Goal: Transaction & Acquisition: Book appointment/travel/reservation

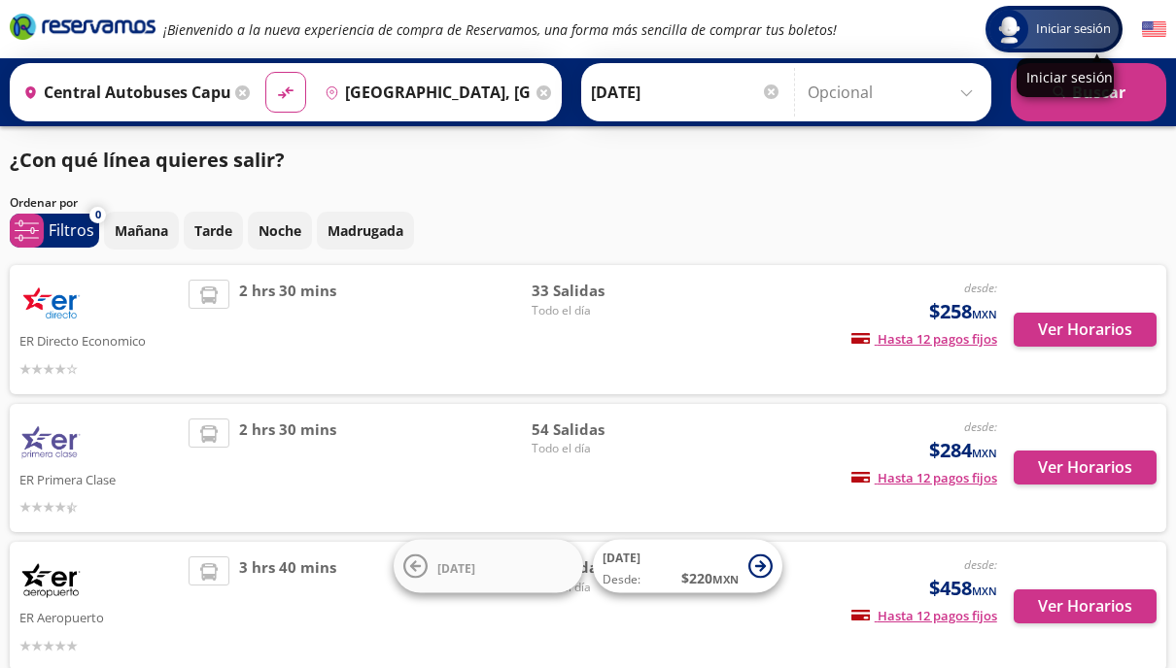
click at [1043, 28] on span "Iniciar sesión" at bounding box center [1073, 28] width 90 height 19
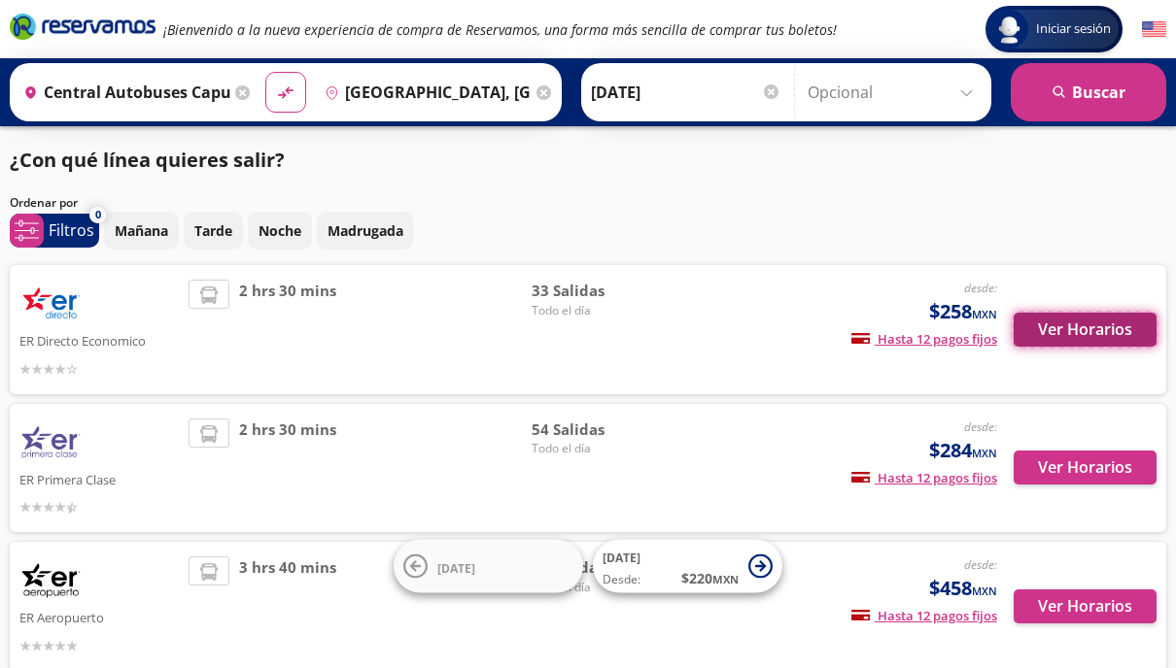
click at [1079, 332] on button "Ver Horarios" at bounding box center [1084, 330] width 143 height 34
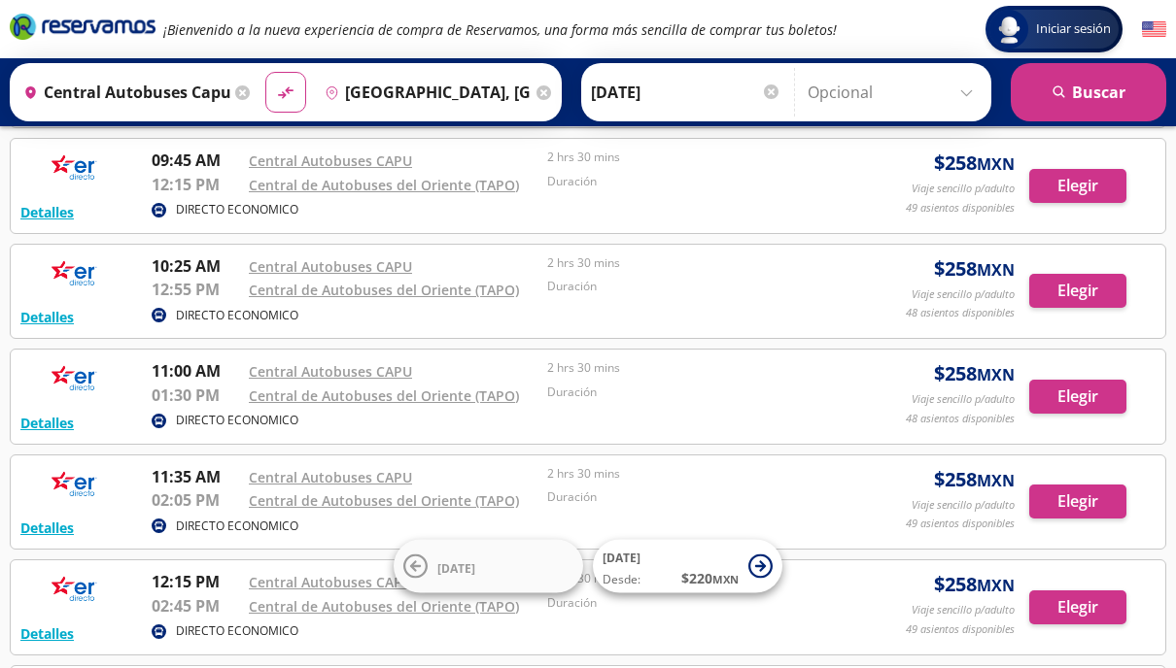
scroll to position [1149, 0]
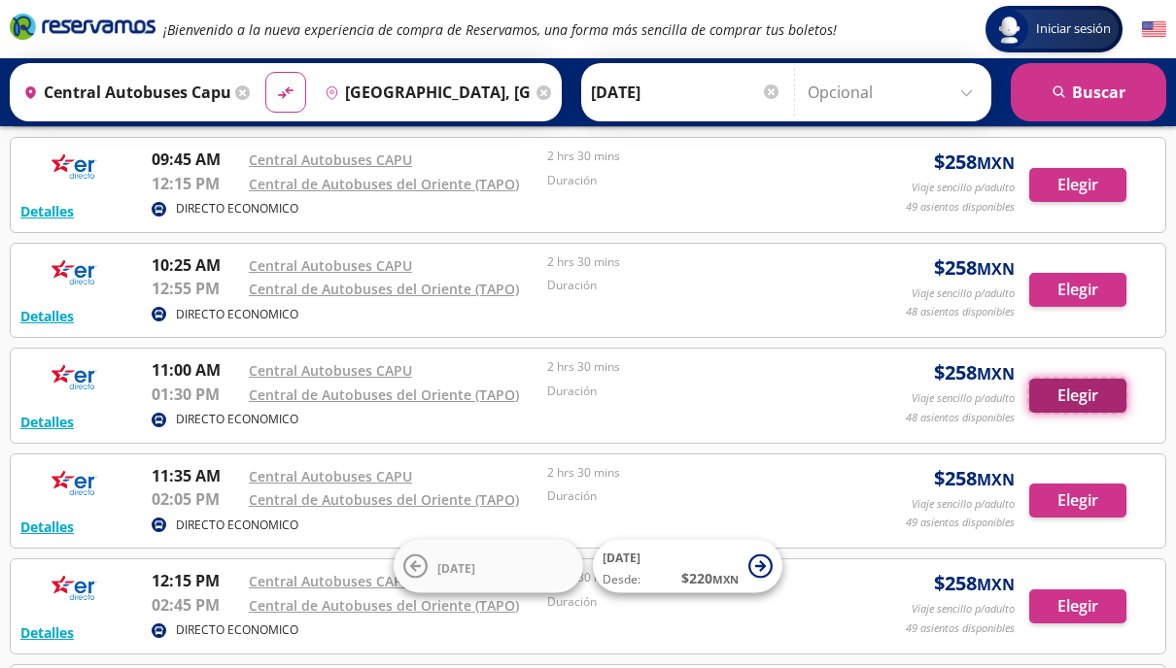
click at [1083, 393] on button "Elegir" at bounding box center [1077, 396] width 97 height 34
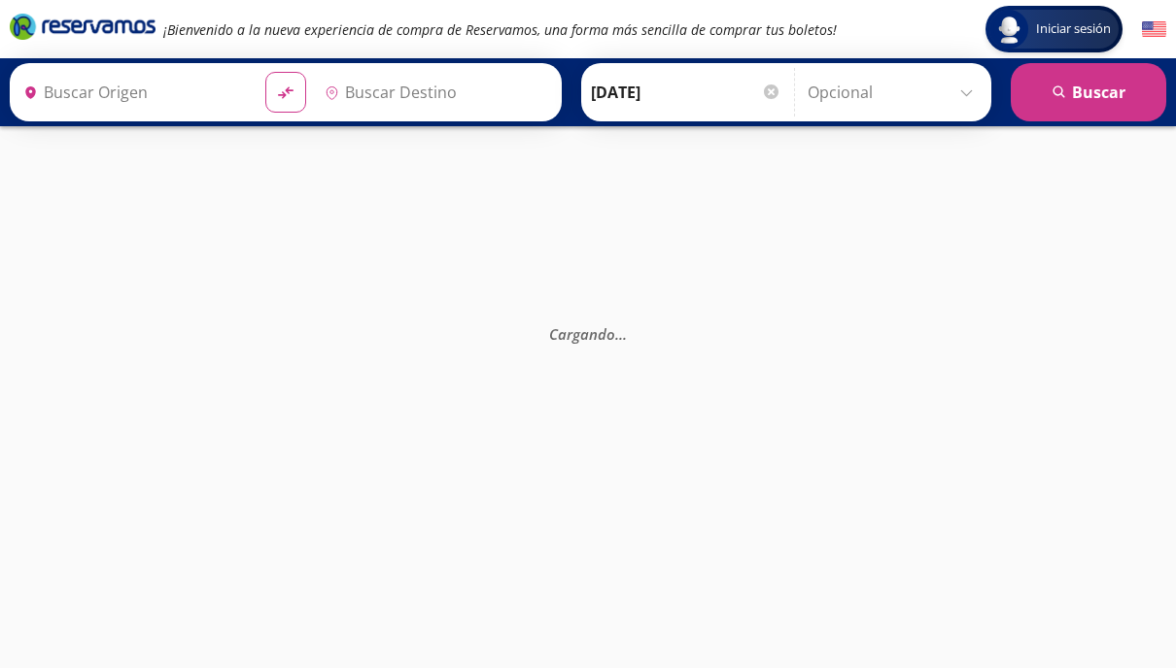
type input "[GEOGRAPHIC_DATA], [GEOGRAPHIC_DATA]"
type input "Central Autobuses Capu, [GEOGRAPHIC_DATA]"
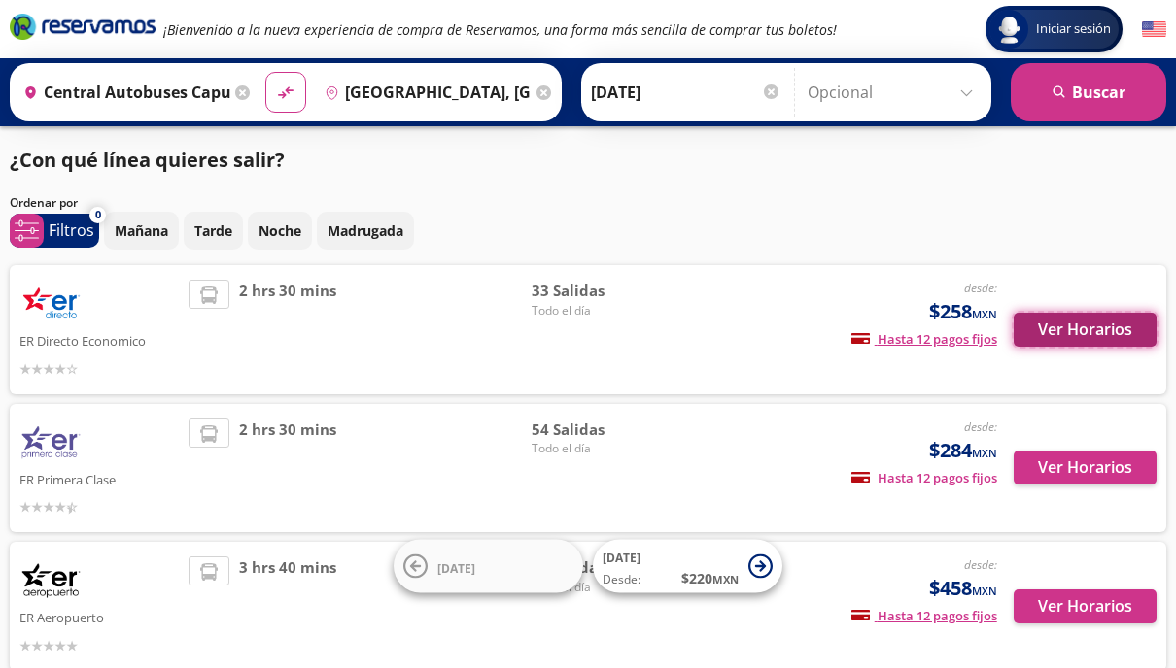
click at [1095, 330] on button "Ver Horarios" at bounding box center [1084, 330] width 143 height 34
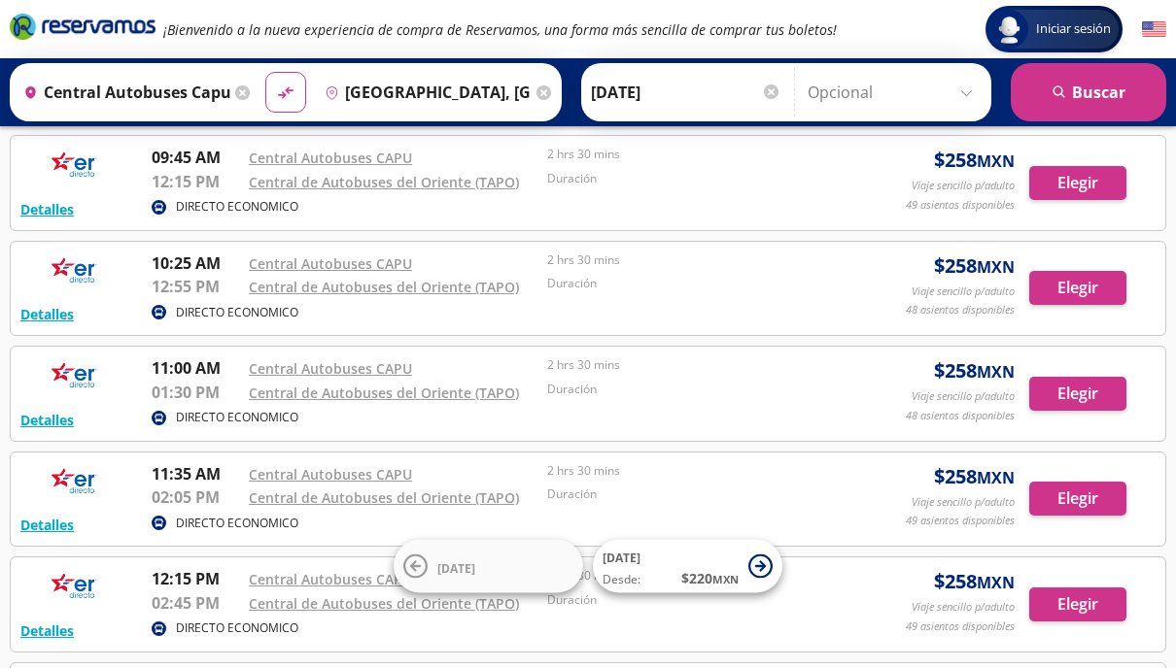
scroll to position [1153, 0]
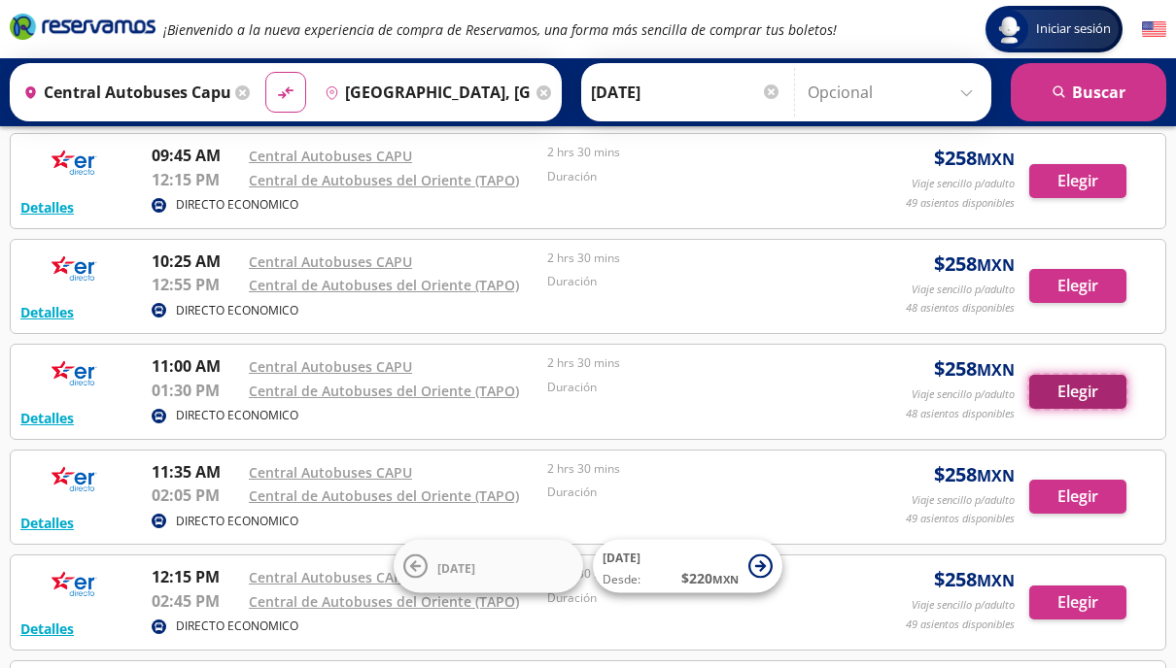
click at [1079, 391] on button "Elegir" at bounding box center [1077, 392] width 97 height 34
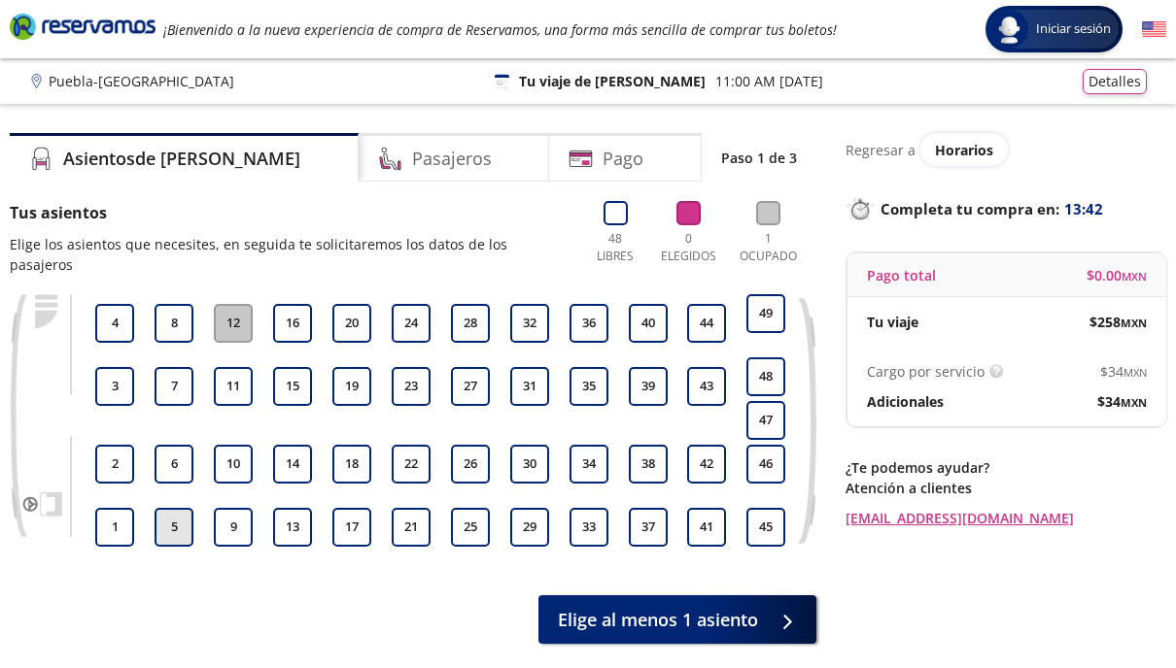
click at [175, 508] on button "5" at bounding box center [173, 527] width 39 height 39
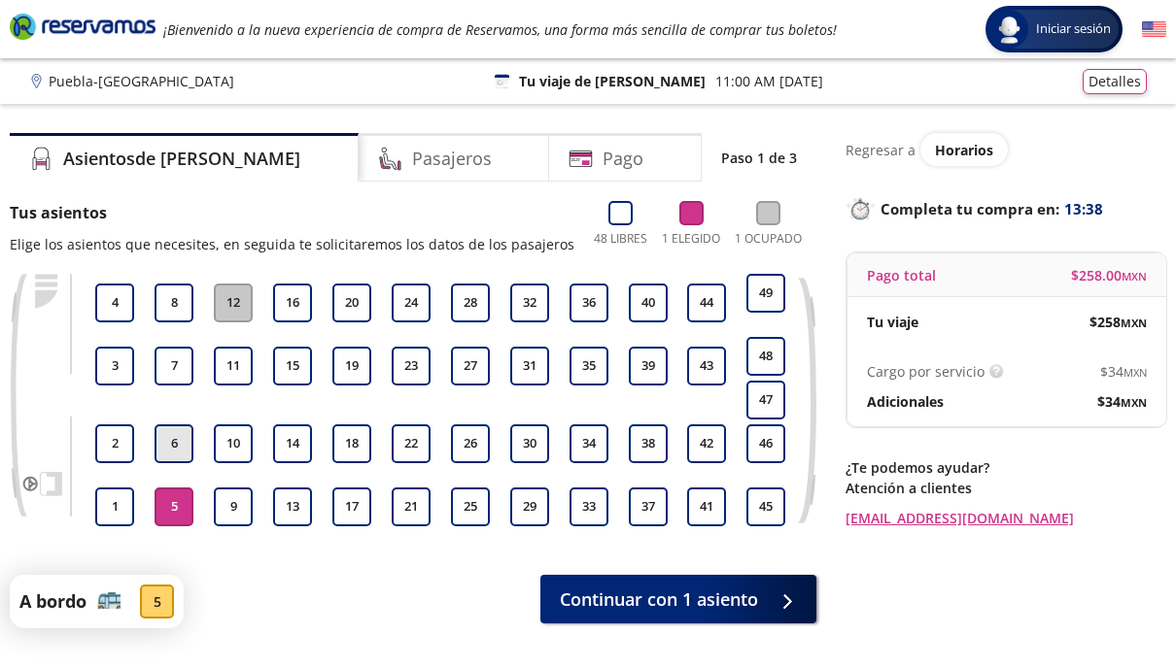
click at [181, 446] on button "6" at bounding box center [173, 444] width 39 height 39
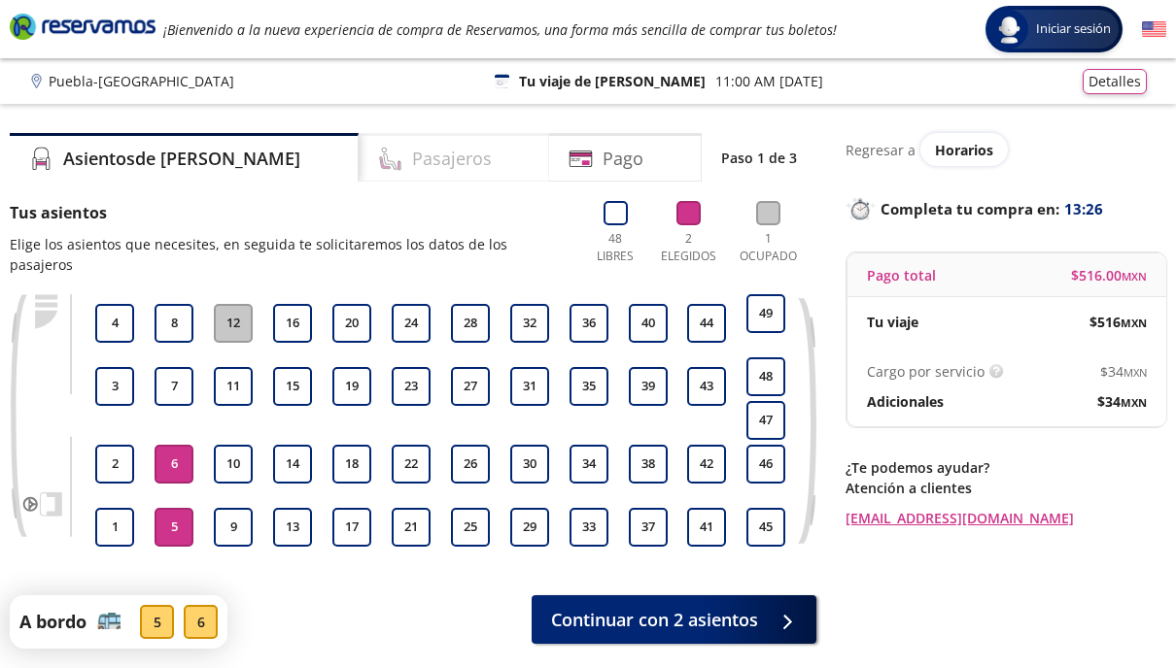
click at [412, 170] on h4 "Pasajeros" at bounding box center [452, 159] width 80 height 26
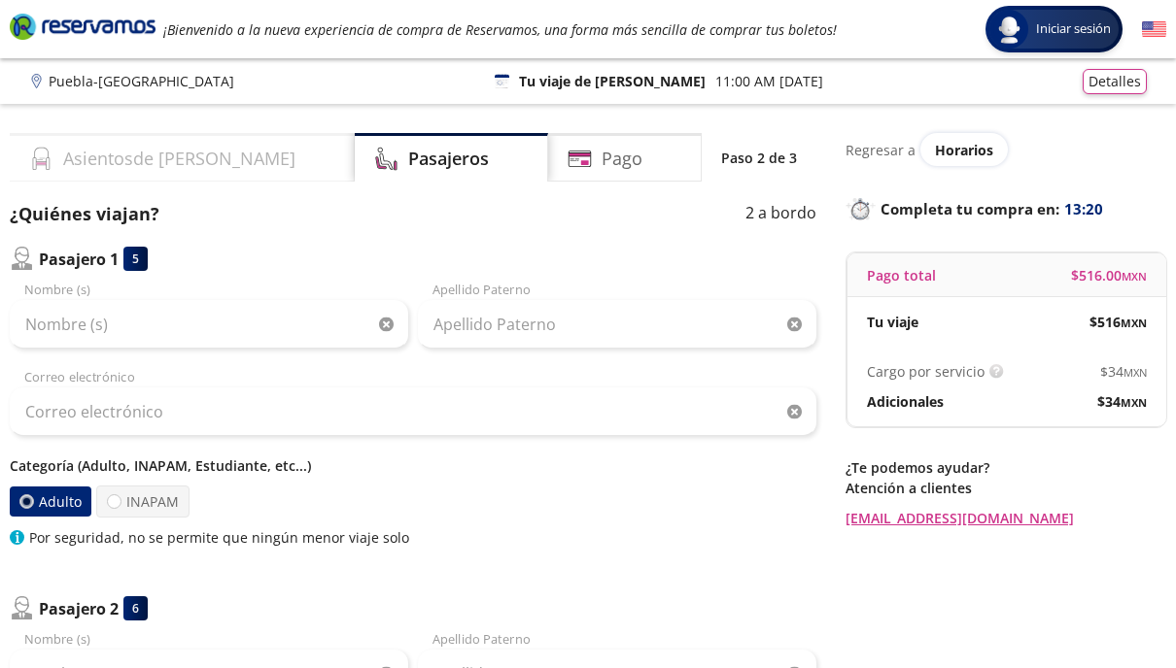
click at [231, 161] on div "Asientos de [PERSON_NAME]" at bounding box center [182, 157] width 345 height 49
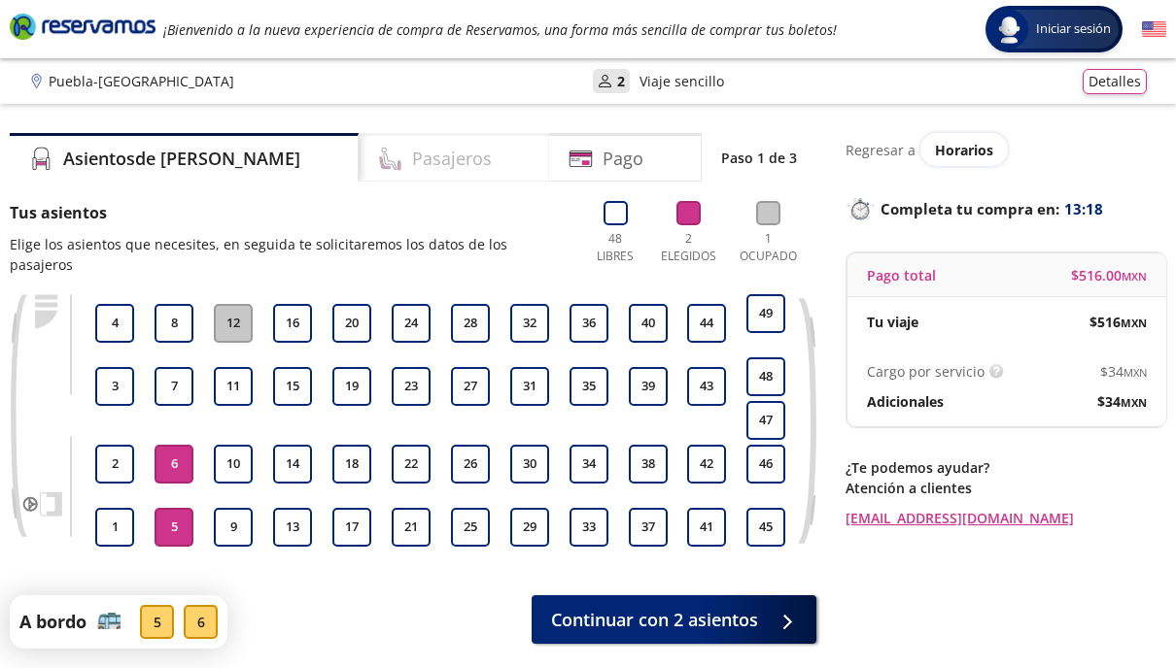
click at [412, 163] on h4 "Pasajeros" at bounding box center [452, 159] width 80 height 26
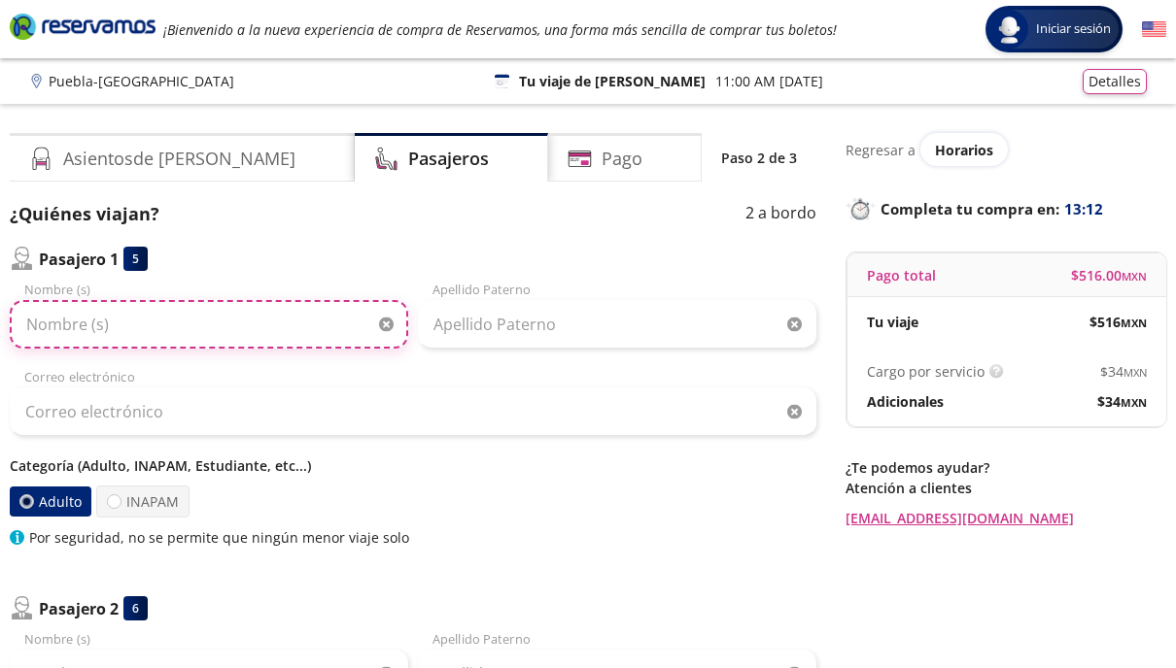
click at [190, 325] on input "Nombre (s)" at bounding box center [209, 324] width 398 height 49
drag, startPoint x: 250, startPoint y: 324, endPoint x: 96, endPoint y: 333, distance: 153.8
click at [96, 334] on input "[PERSON_NAME]" at bounding box center [209, 324] width 398 height 49
type input "[PERSON_NAME]"
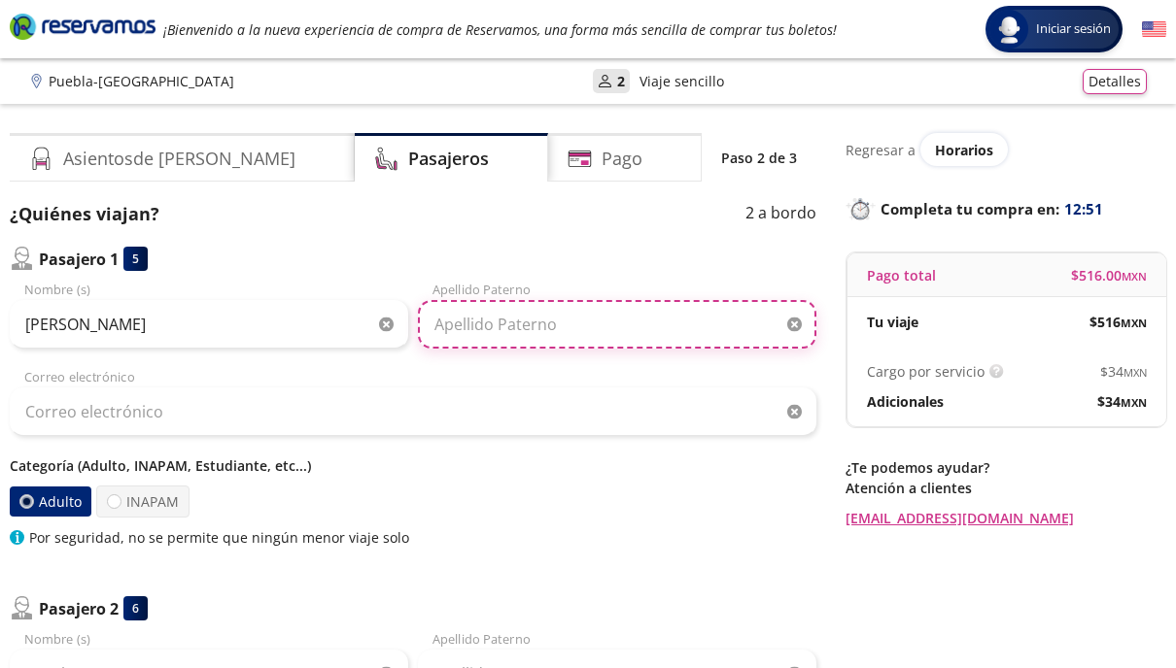
click at [500, 327] on input "Apellido Paterno" at bounding box center [617, 324] width 398 height 49
paste input "[PERSON_NAME]"
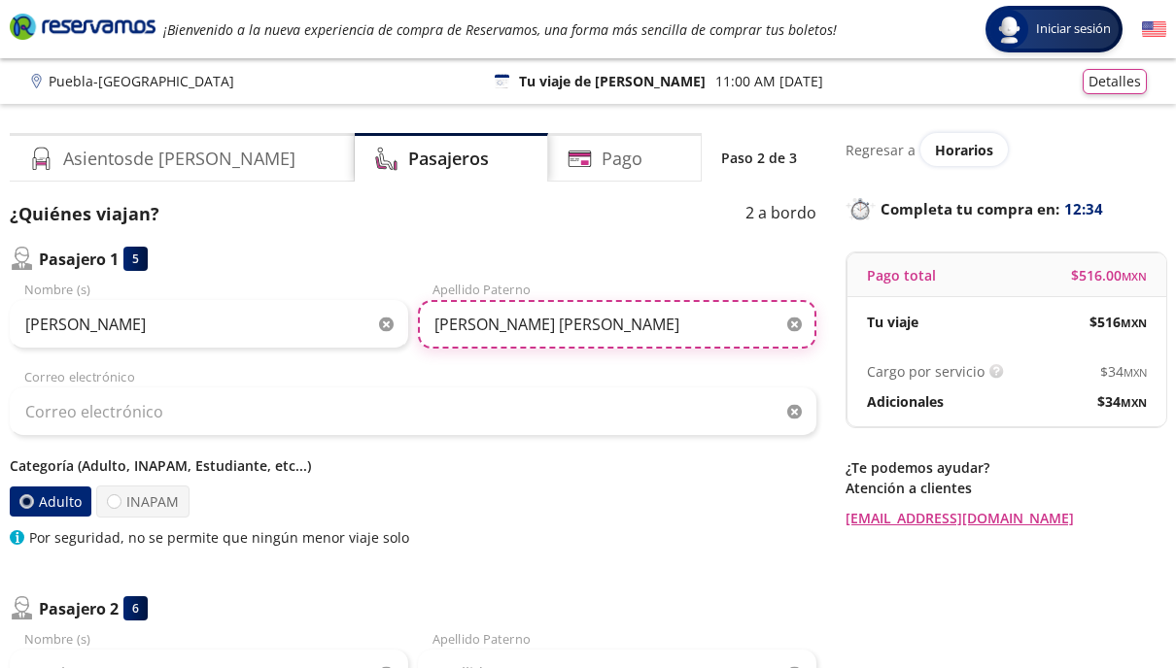
click at [541, 327] on input "[PERSON_NAME] [PERSON_NAME]" at bounding box center [617, 324] width 398 height 49
type input "[PERSON_NAME]"
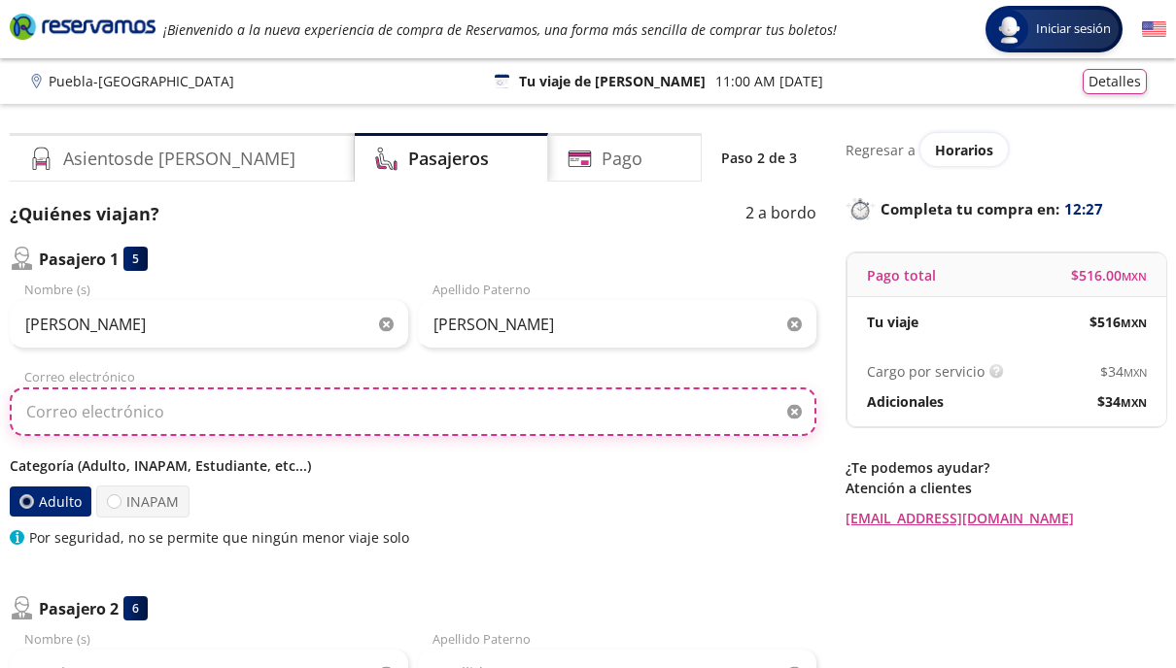
click at [310, 421] on input "Correo electrónico" at bounding box center [413, 412] width 806 height 49
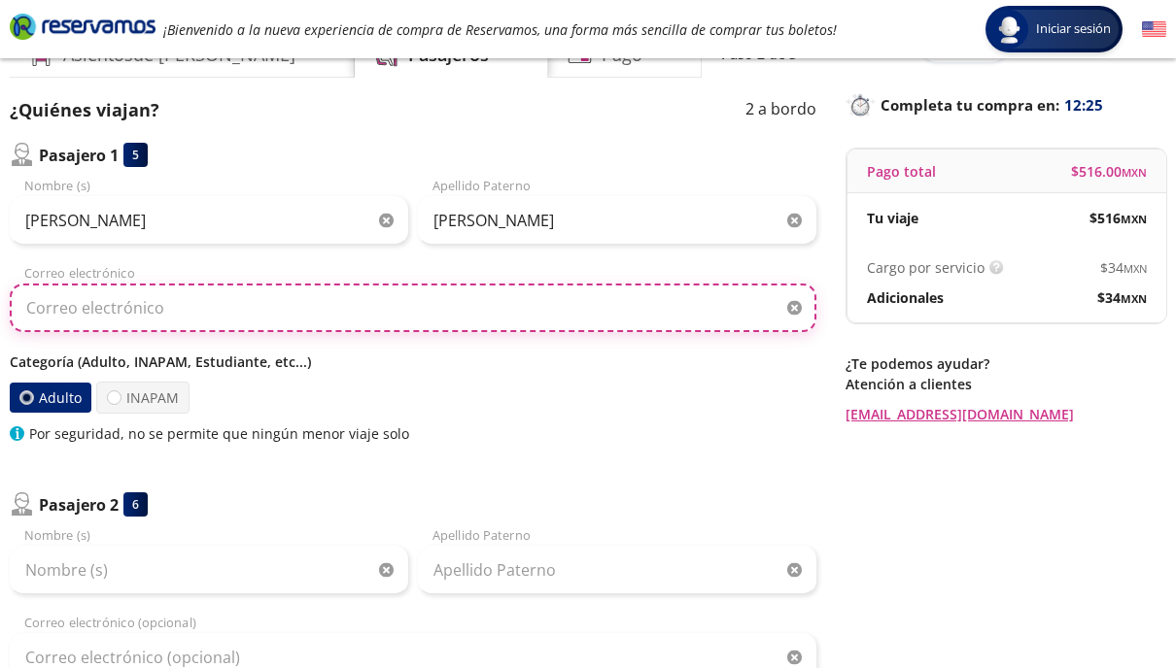
scroll to position [113, 0]
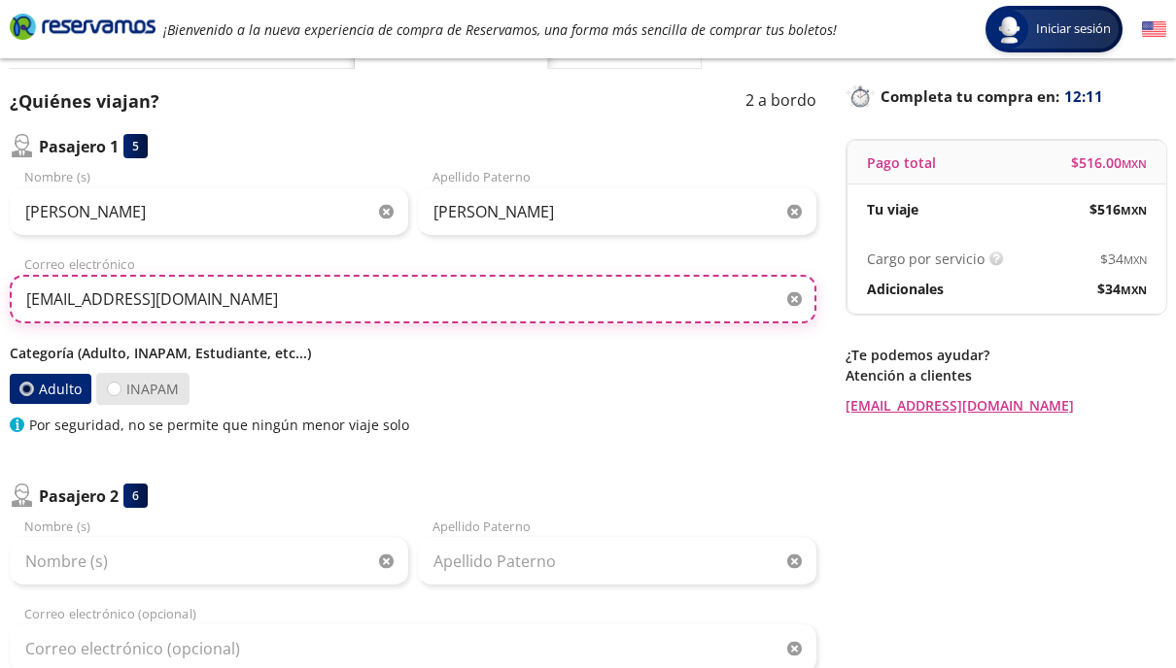
type input "[EMAIL_ADDRESS][DOMAIN_NAME]"
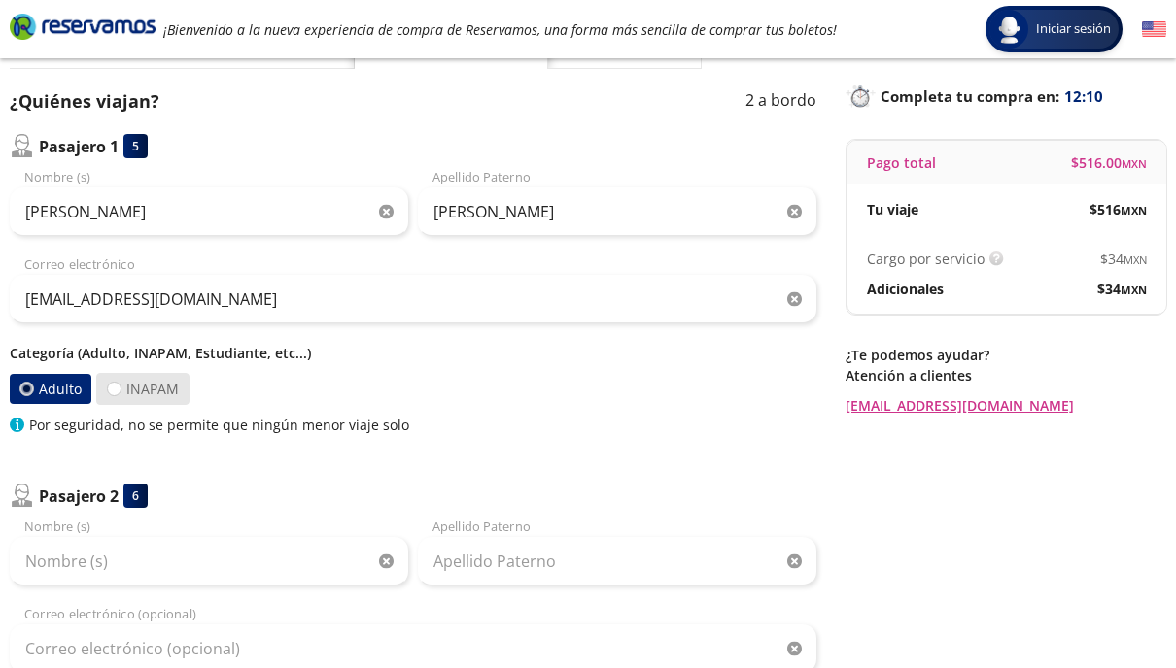
click at [153, 394] on label "INAPAM" at bounding box center [142, 389] width 93 height 32
click at [120, 394] on input "INAPAM" at bounding box center [114, 389] width 13 height 13
radio input "true"
radio input "false"
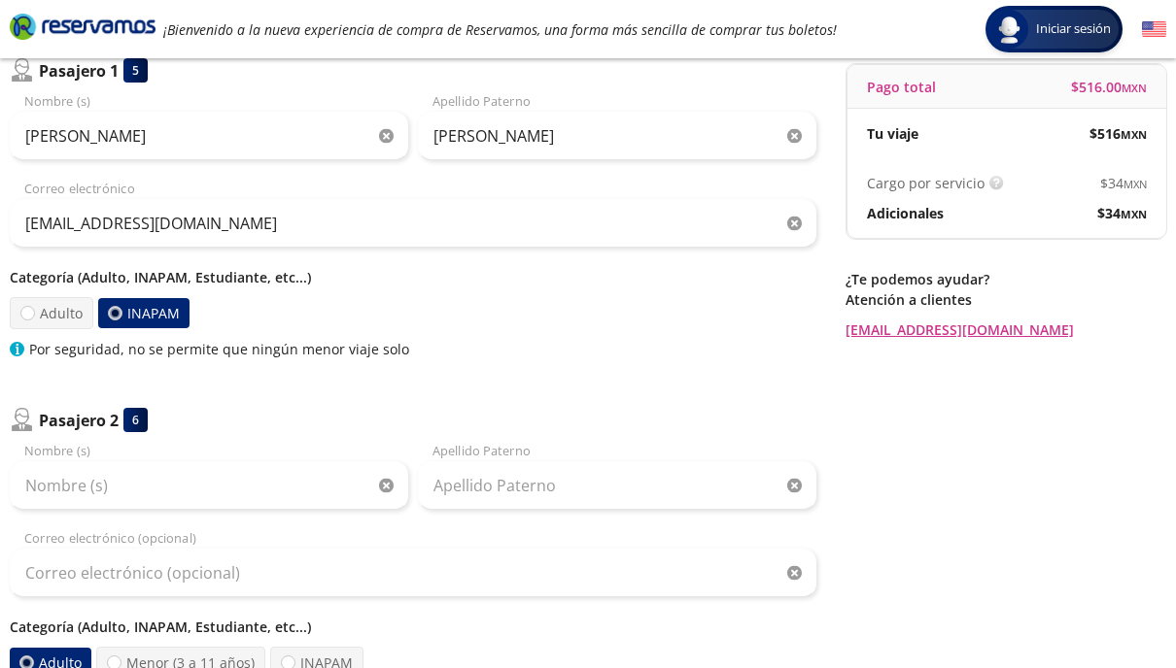
scroll to position [196, 0]
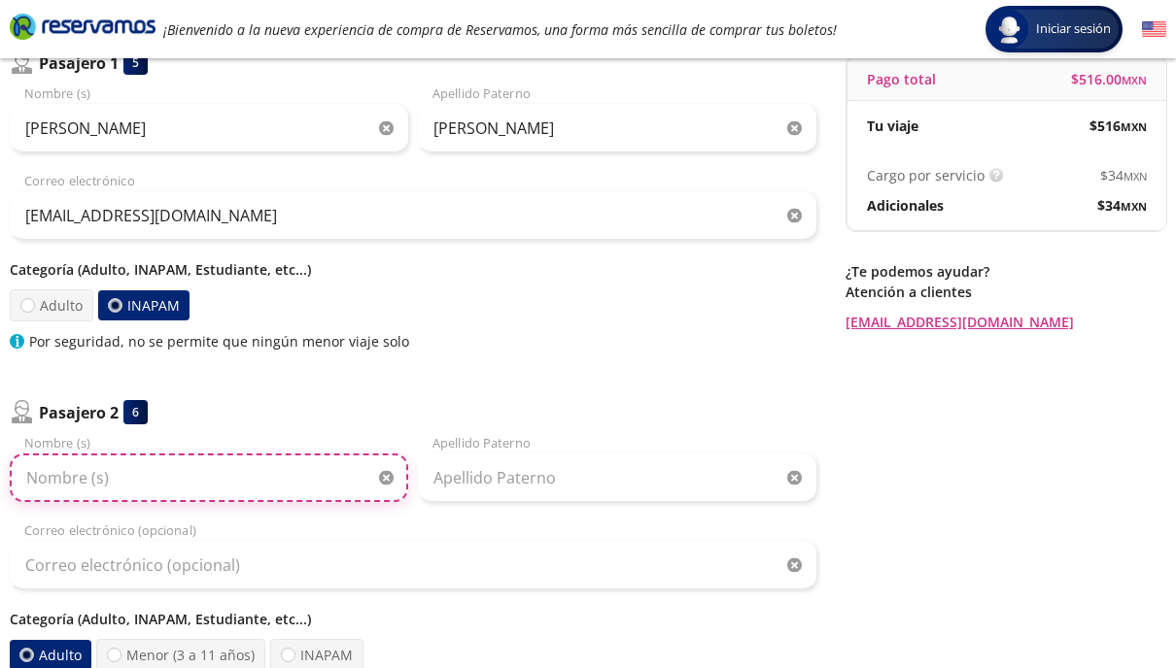
click at [223, 493] on input "Nombre (s)" at bounding box center [209, 478] width 398 height 49
type input "[PERSON_NAME] [PERSON_NAME]"
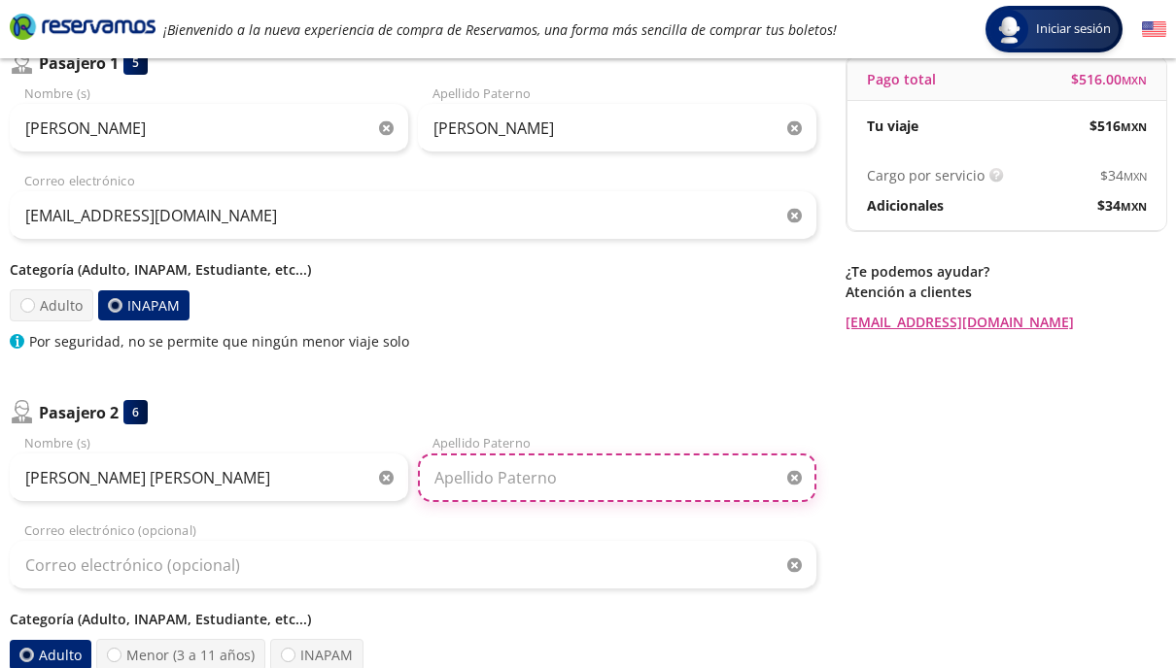
click at [488, 485] on input "Apellido Paterno" at bounding box center [617, 478] width 398 height 49
type input "[PERSON_NAME]"
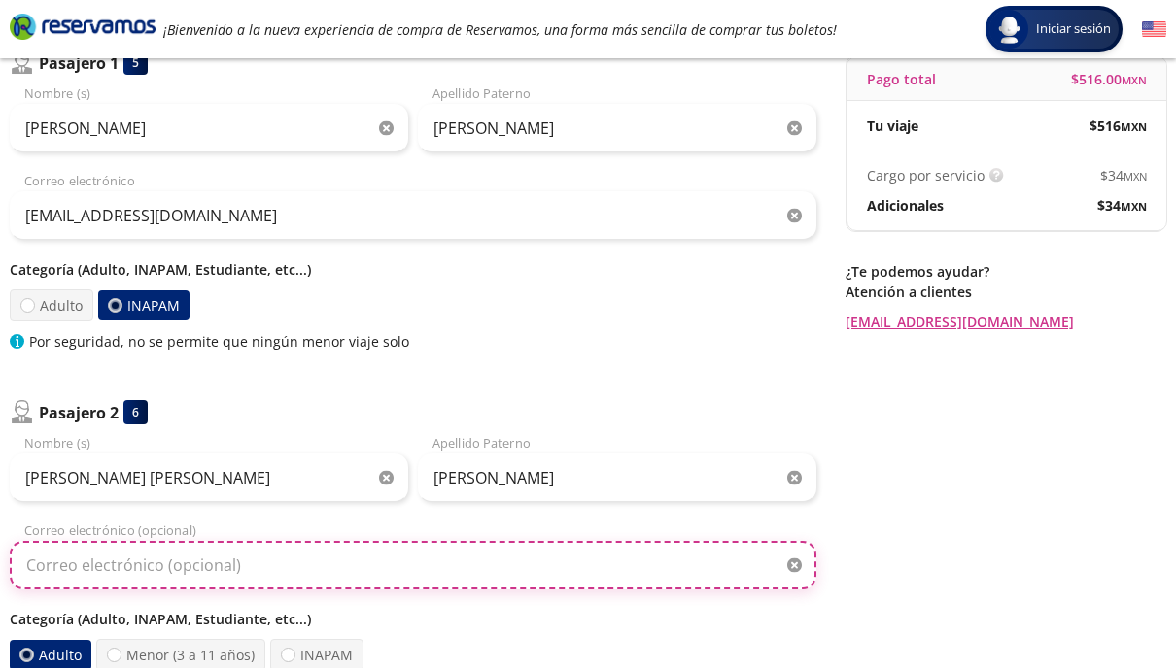
click at [340, 566] on input "Correo electrónico (opcional)" at bounding box center [413, 565] width 806 height 49
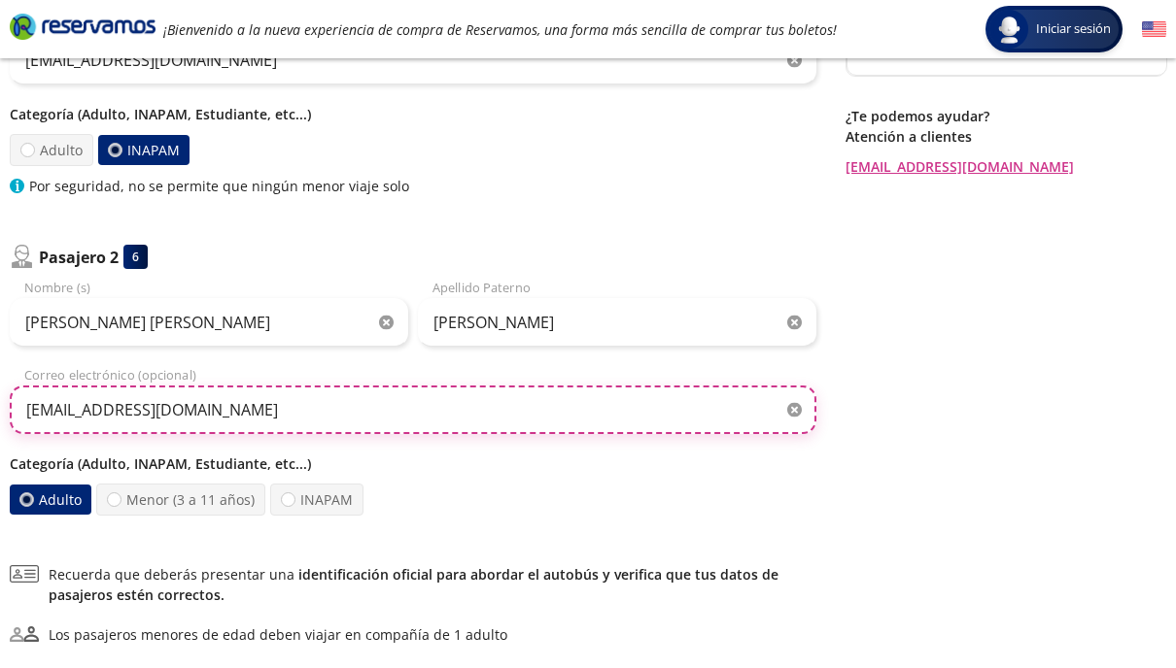
scroll to position [353, 0]
type input "[EMAIL_ADDRESS][DOMAIN_NAME]"
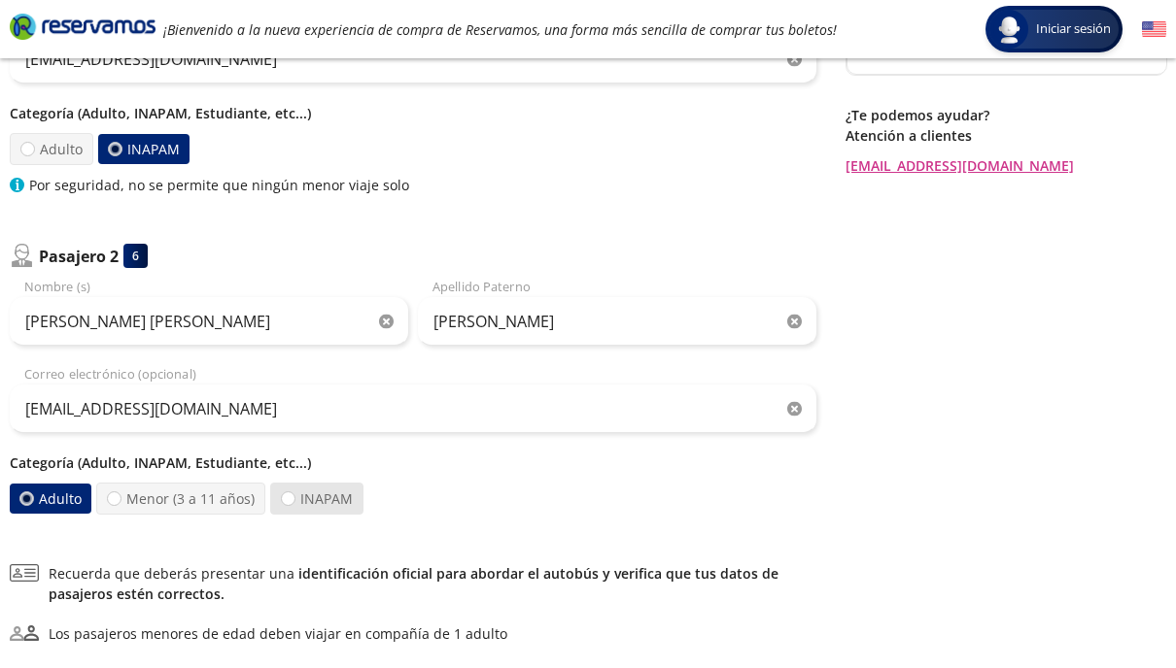
click at [332, 506] on label "INAPAM" at bounding box center [316, 499] width 93 height 32
click at [294, 505] on input "INAPAM" at bounding box center [288, 499] width 13 height 13
radio input "true"
radio input "false"
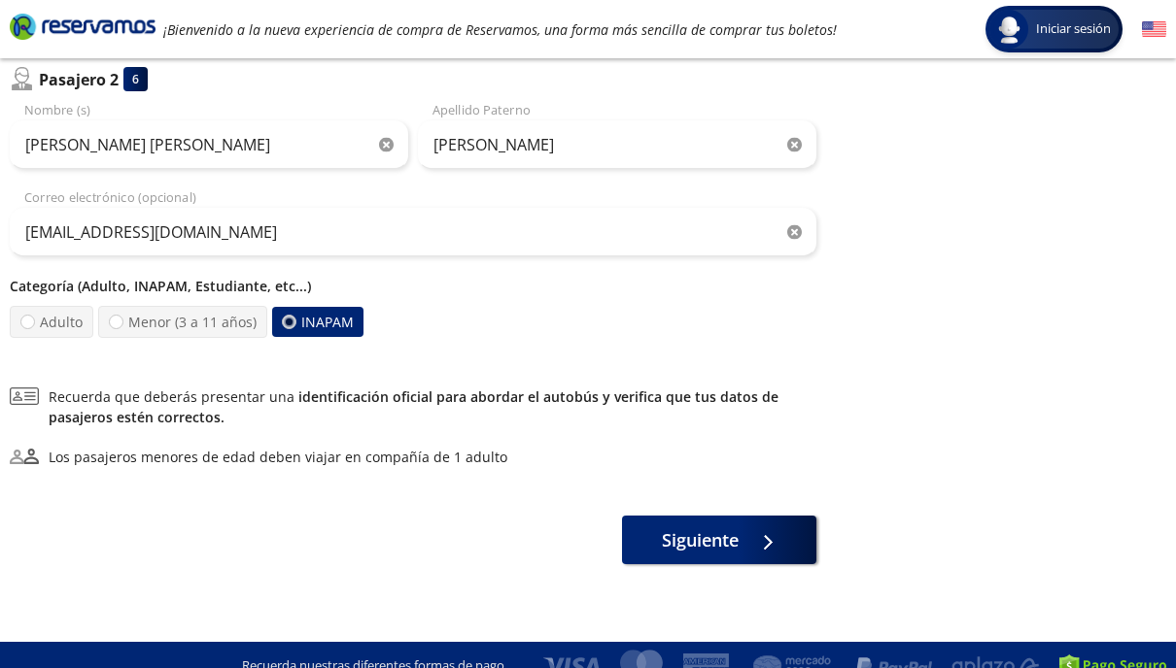
scroll to position [533, 0]
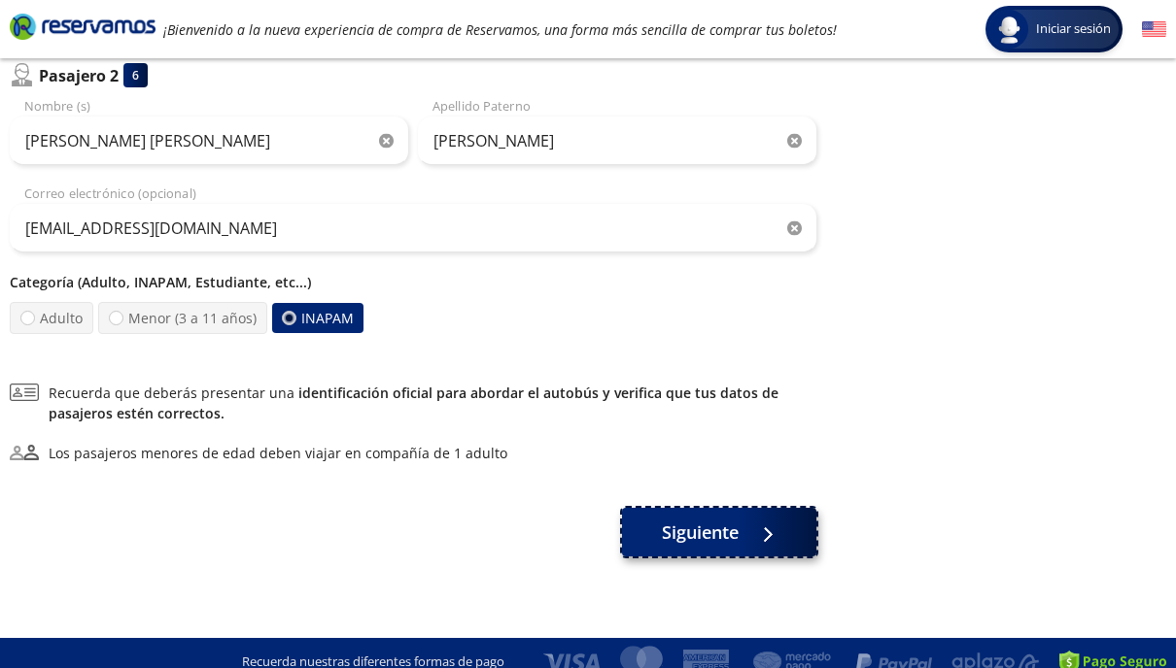
click at [687, 536] on span "Siguiente" at bounding box center [700, 533] width 77 height 26
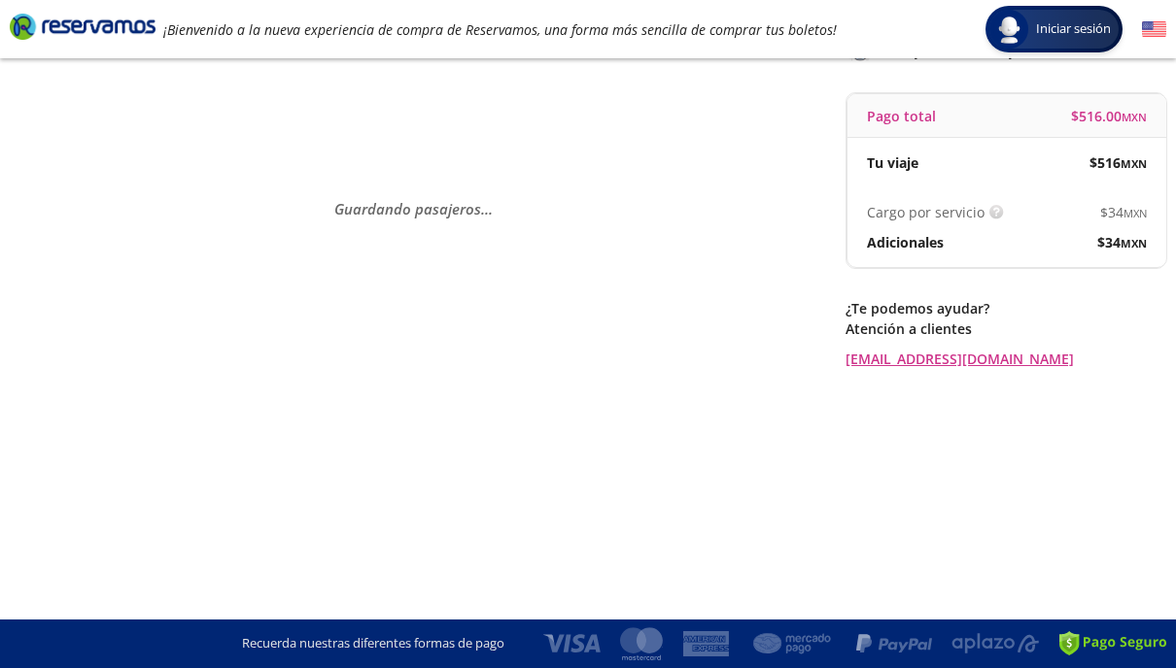
scroll to position [0, 0]
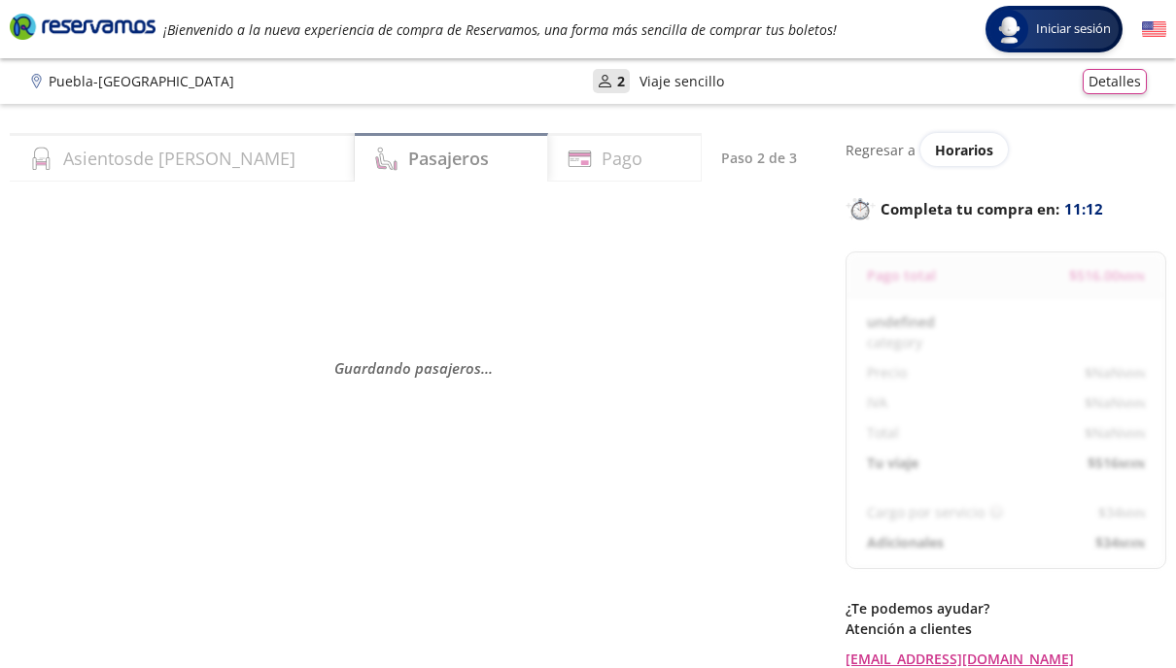
select select "MX"
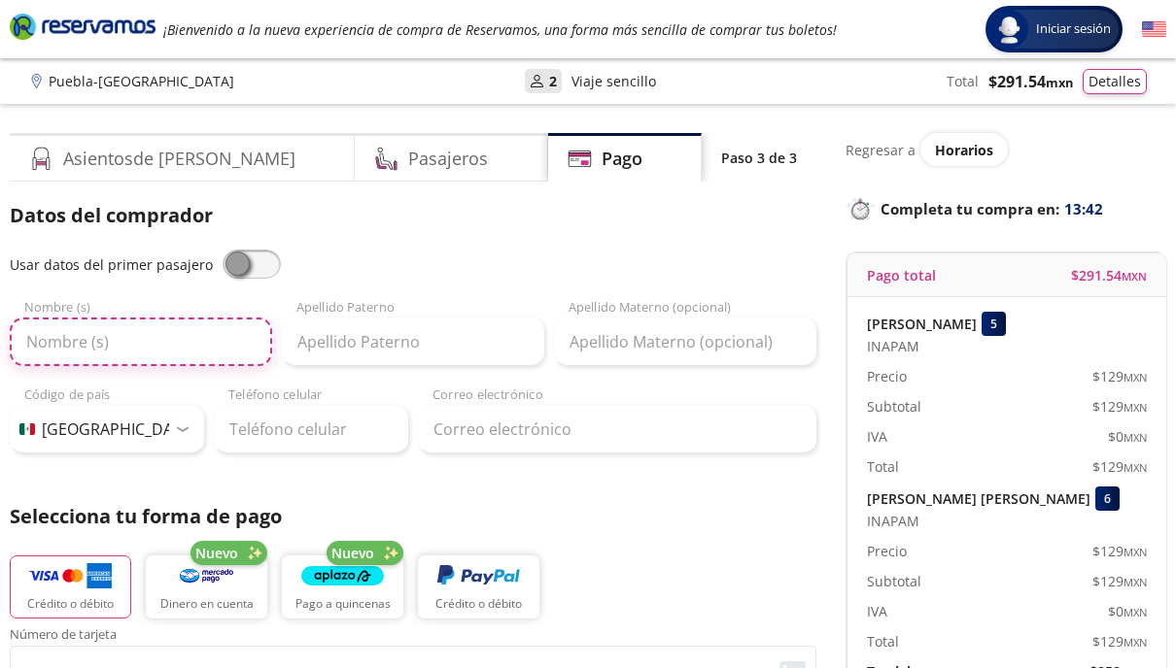
click at [209, 344] on input "Nombre (s)" at bounding box center [141, 342] width 262 height 49
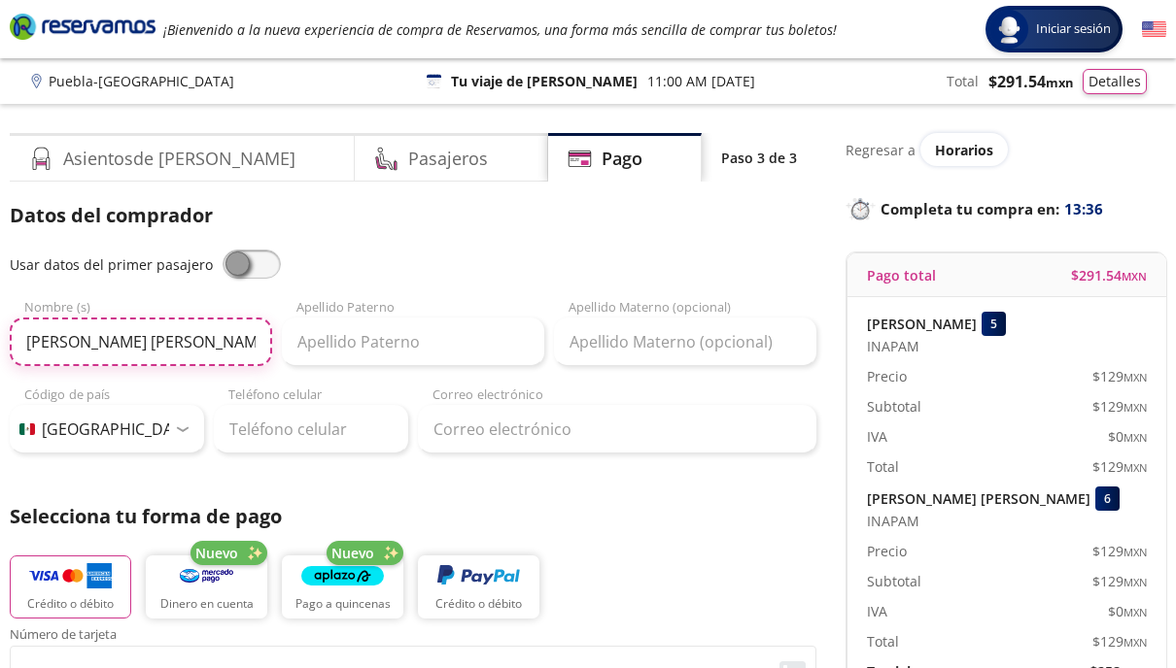
type input "[PERSON_NAME] [PERSON_NAME]"
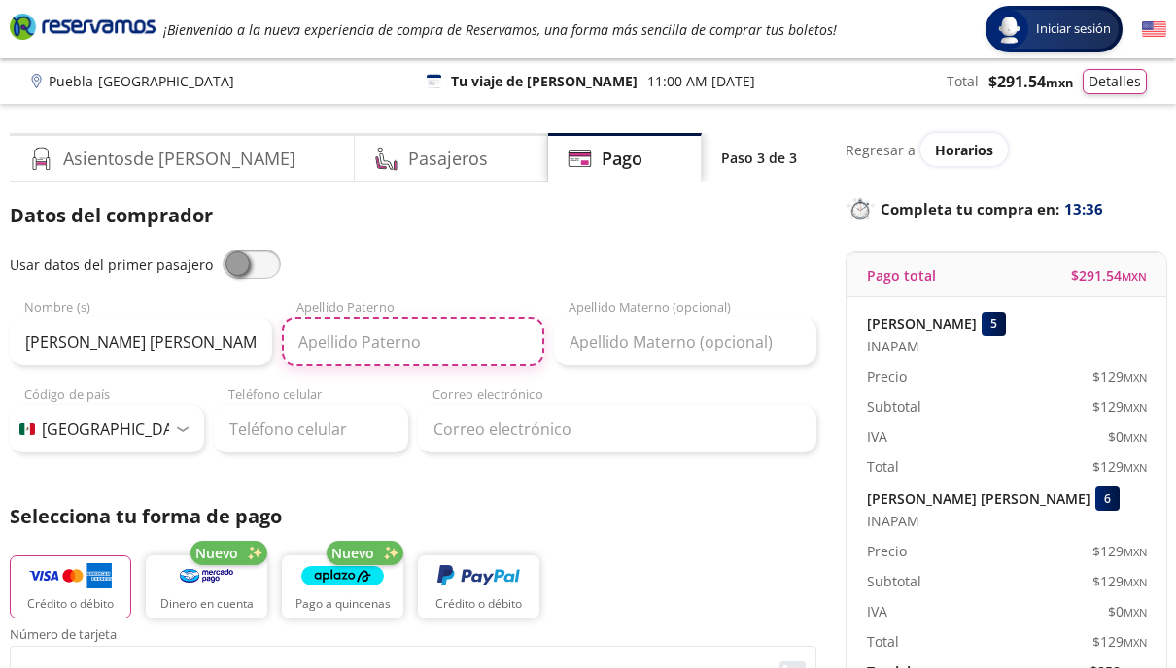
click at [413, 352] on input "Apellido Paterno" at bounding box center [413, 342] width 262 height 49
type input "[PERSON_NAME]"
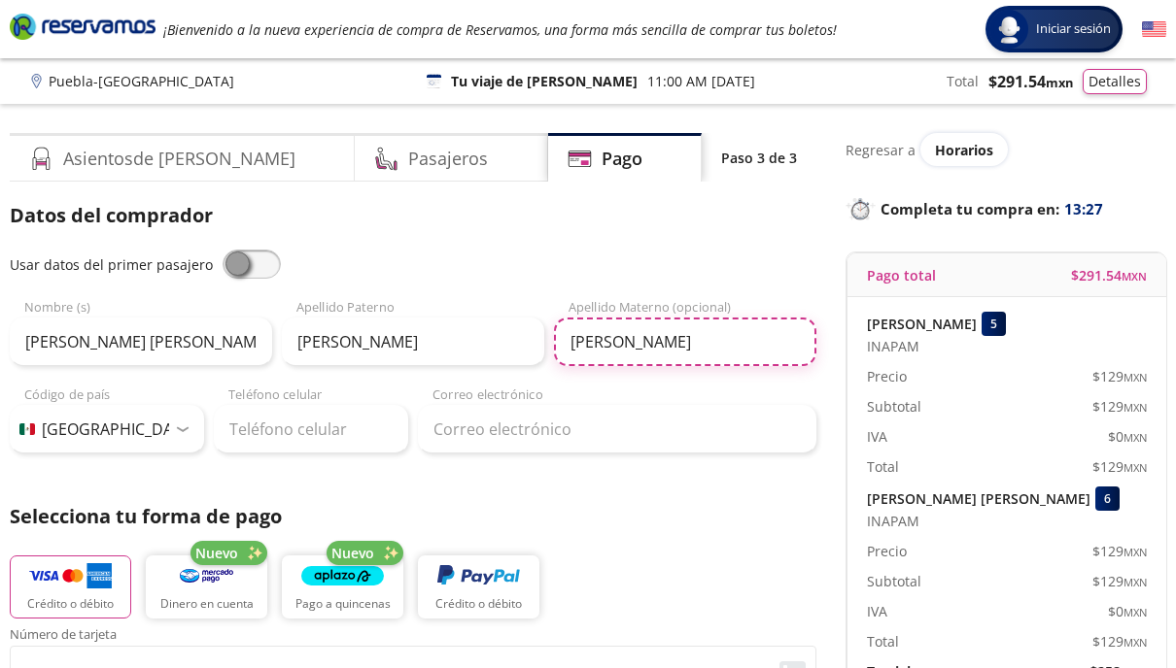
type input "[PERSON_NAME]"
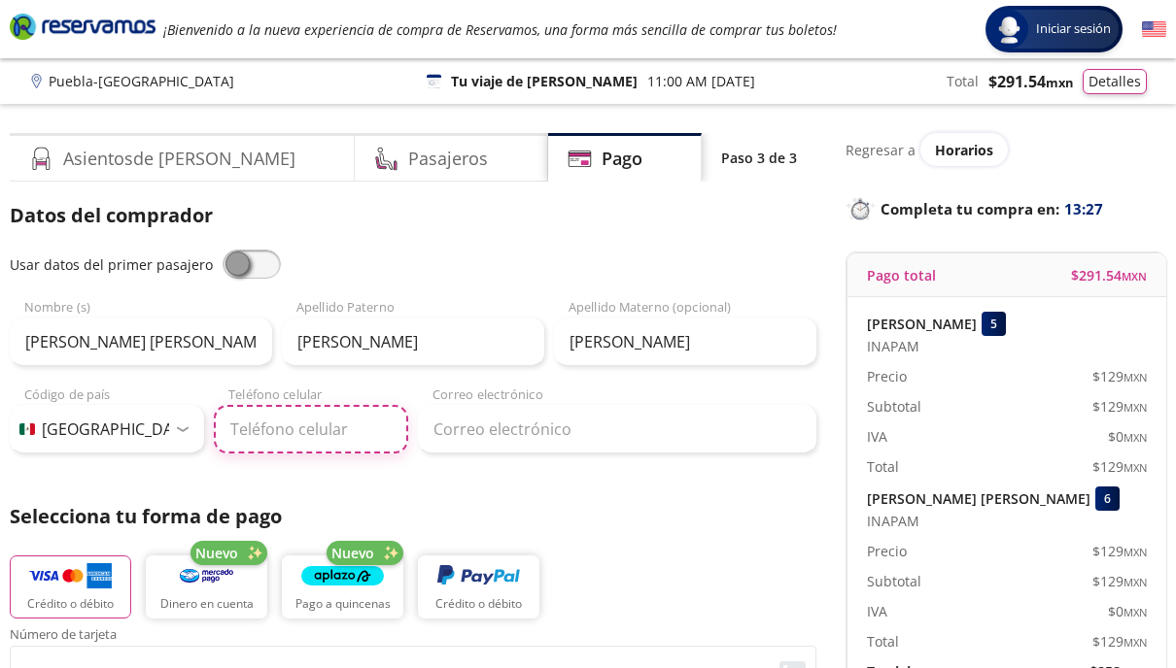
click at [279, 425] on input "Teléfono celular" at bounding box center [311, 429] width 194 height 49
type input "[PHONE_NUMBER]"
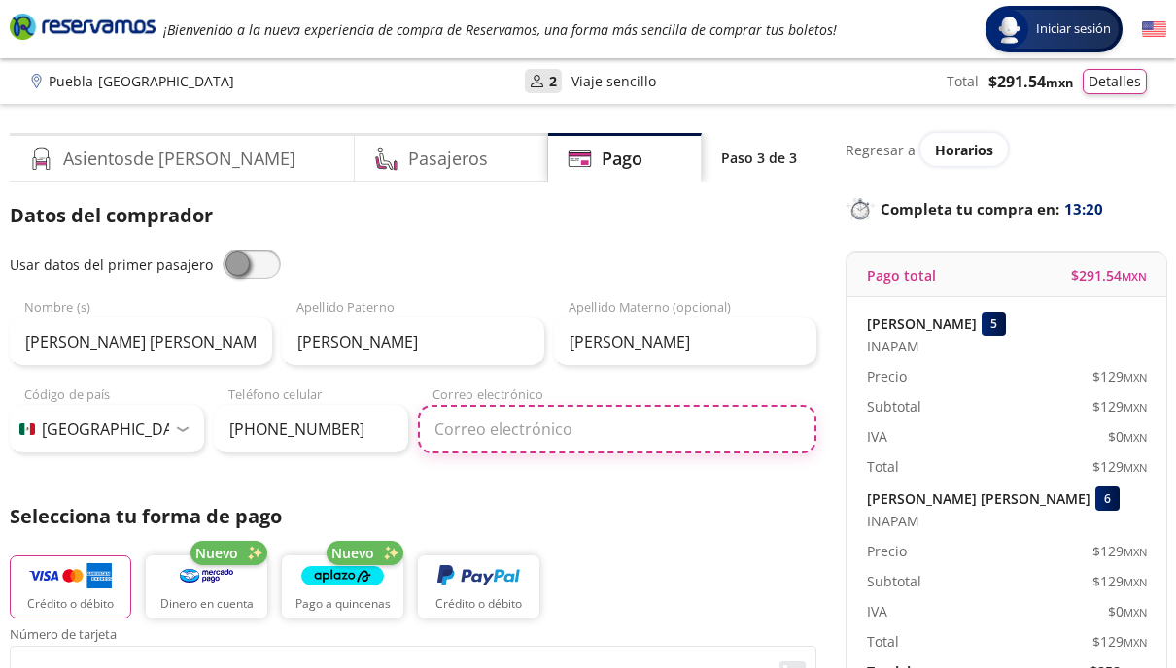
click at [431, 434] on input "Correo electrónico" at bounding box center [617, 429] width 398 height 49
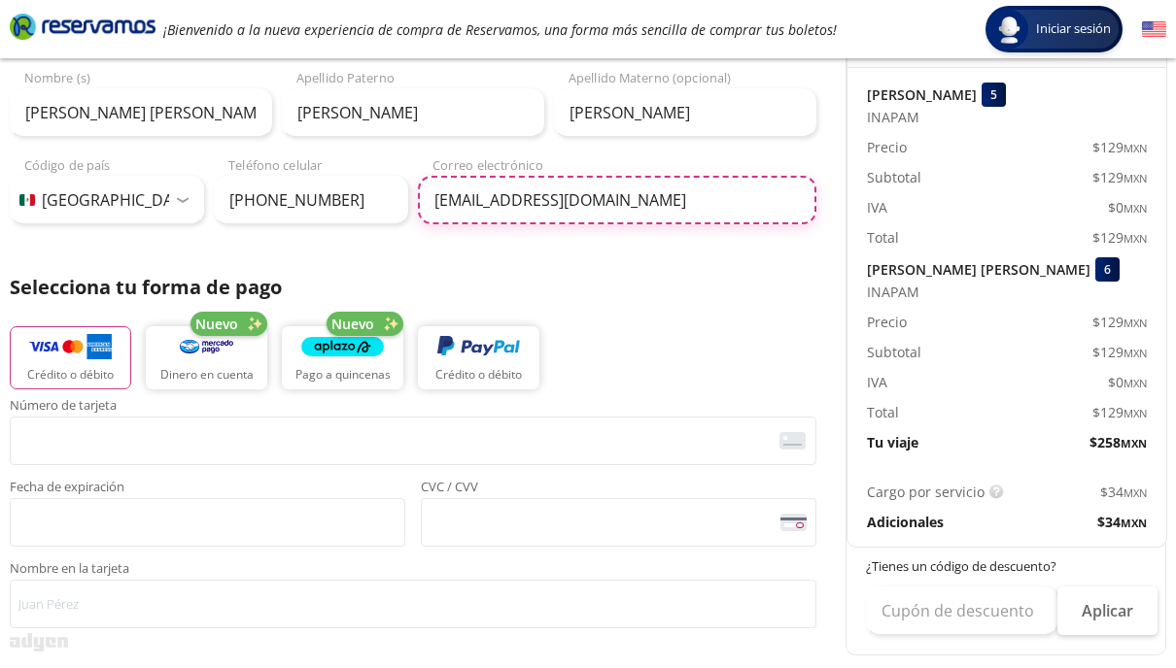
scroll to position [234, 0]
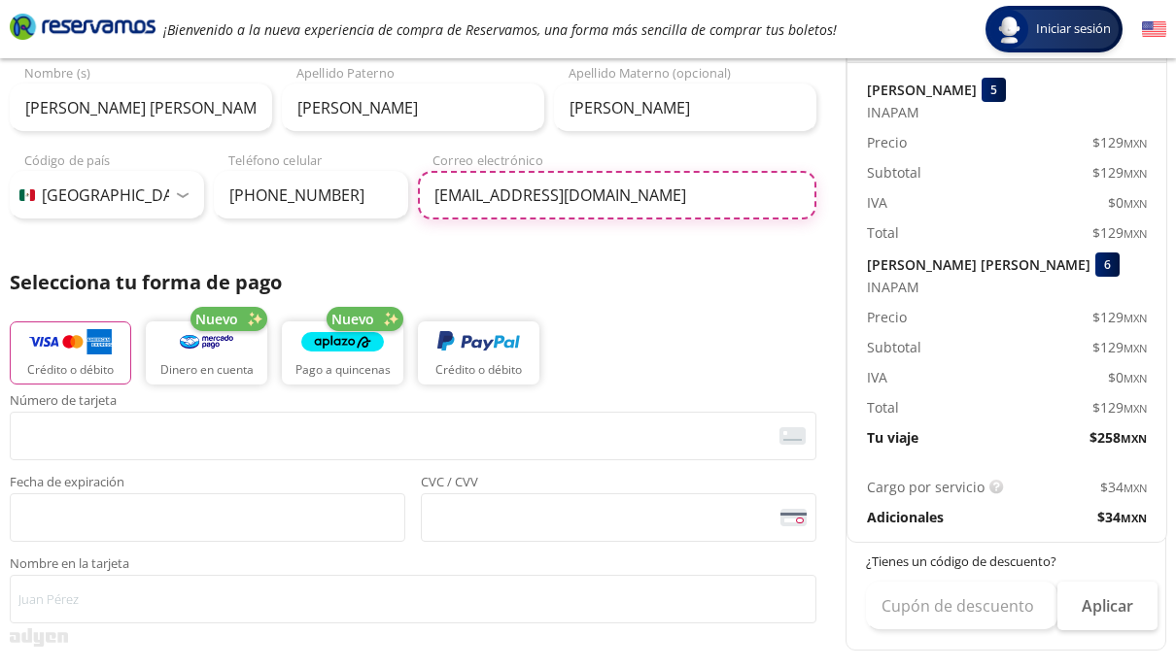
type input "[EMAIL_ADDRESS][DOMAIN_NAME]"
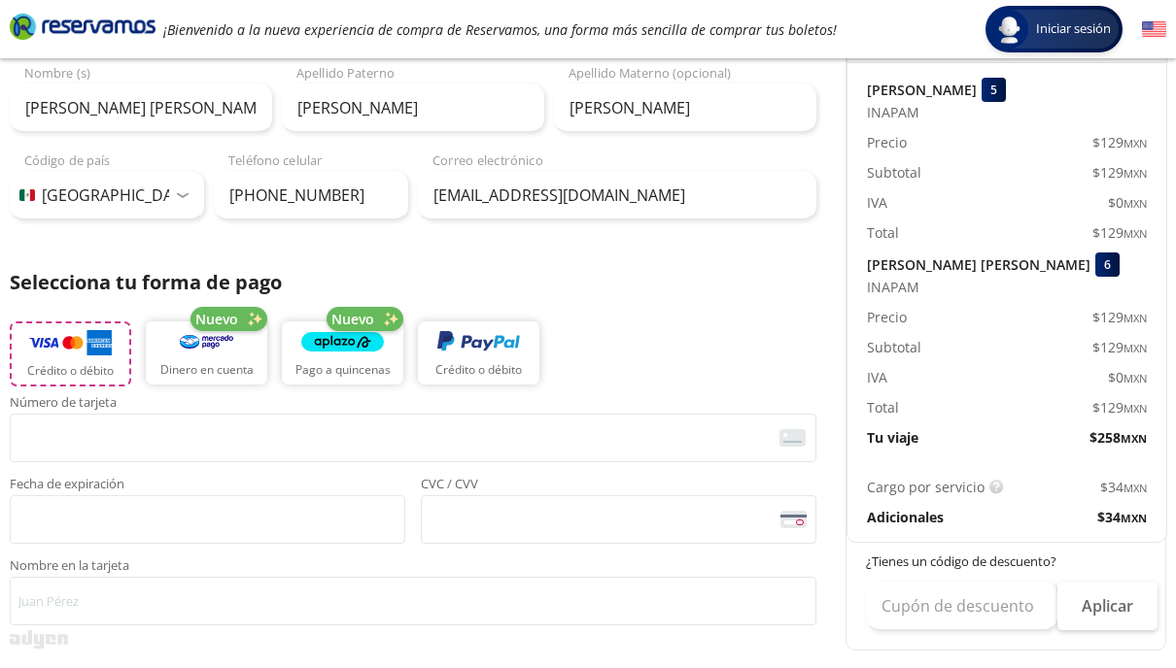
click at [91, 356] on img "button" at bounding box center [70, 342] width 83 height 29
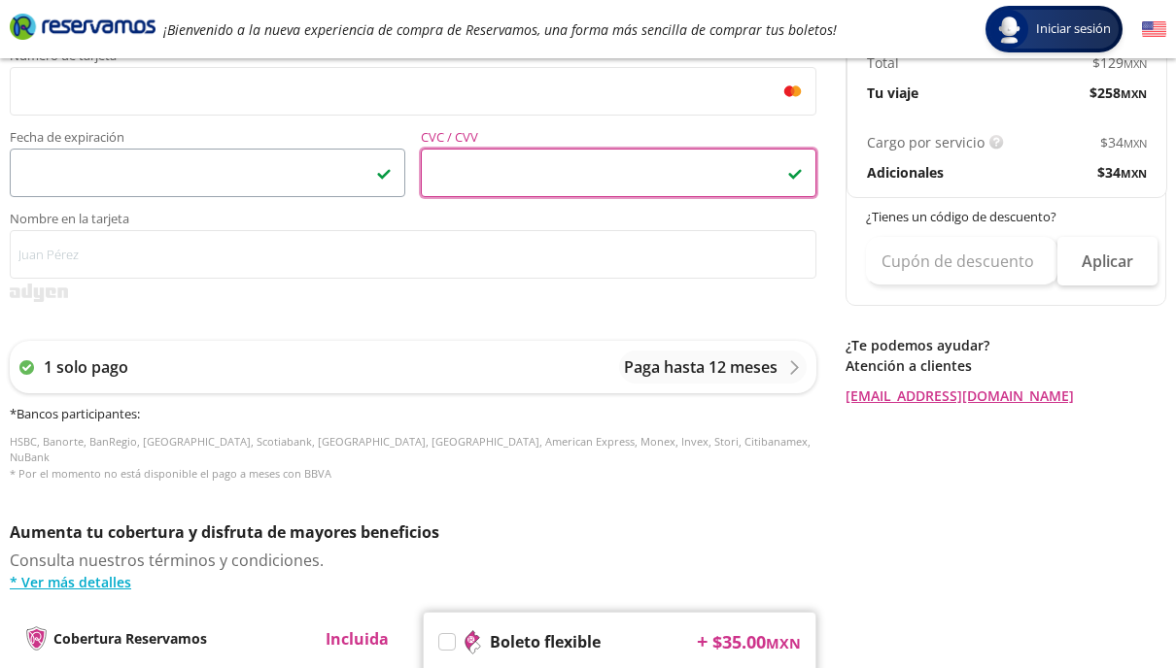
scroll to position [582, 0]
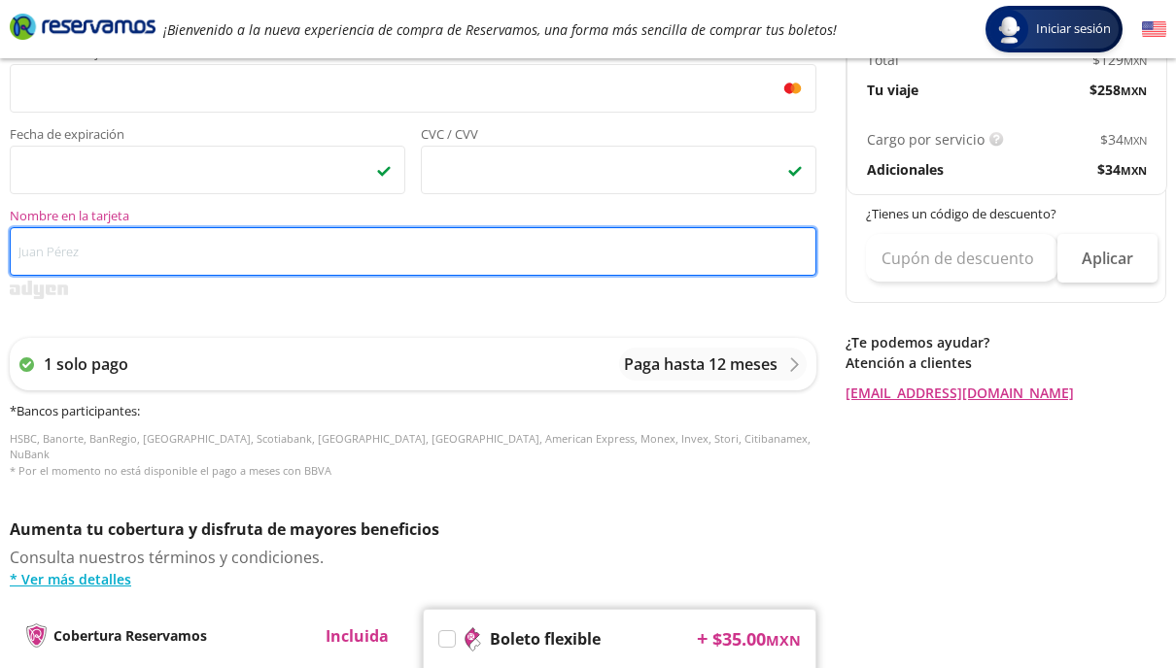
click at [227, 258] on input "Nombre en la tarjeta" at bounding box center [413, 251] width 806 height 49
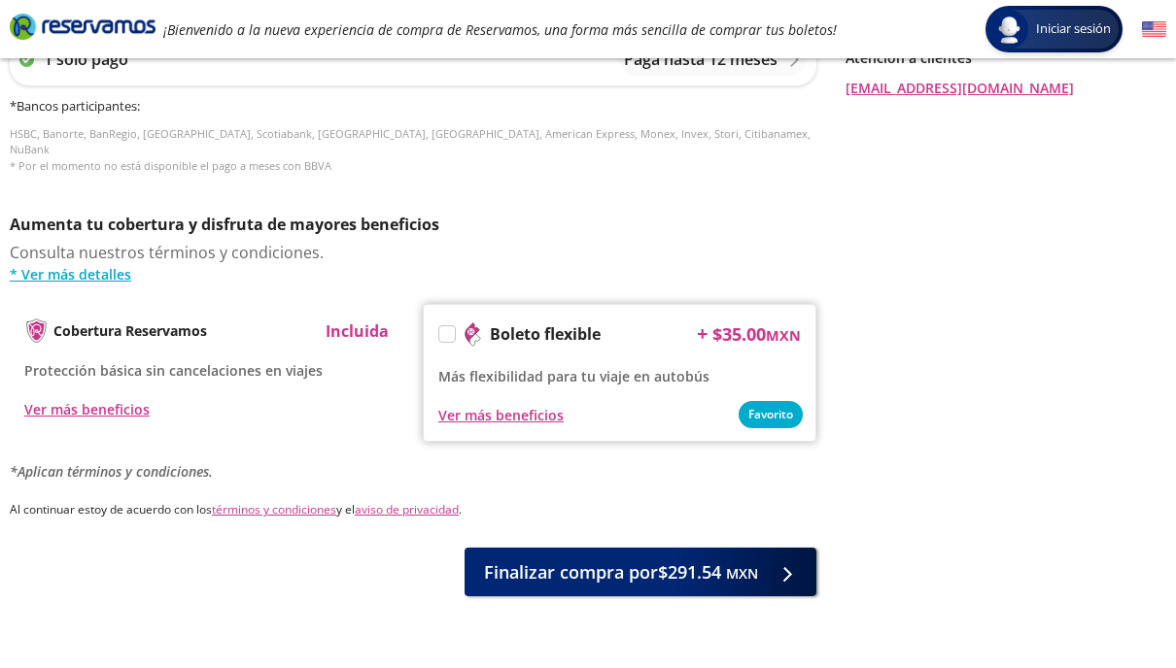
scroll to position [926, 0]
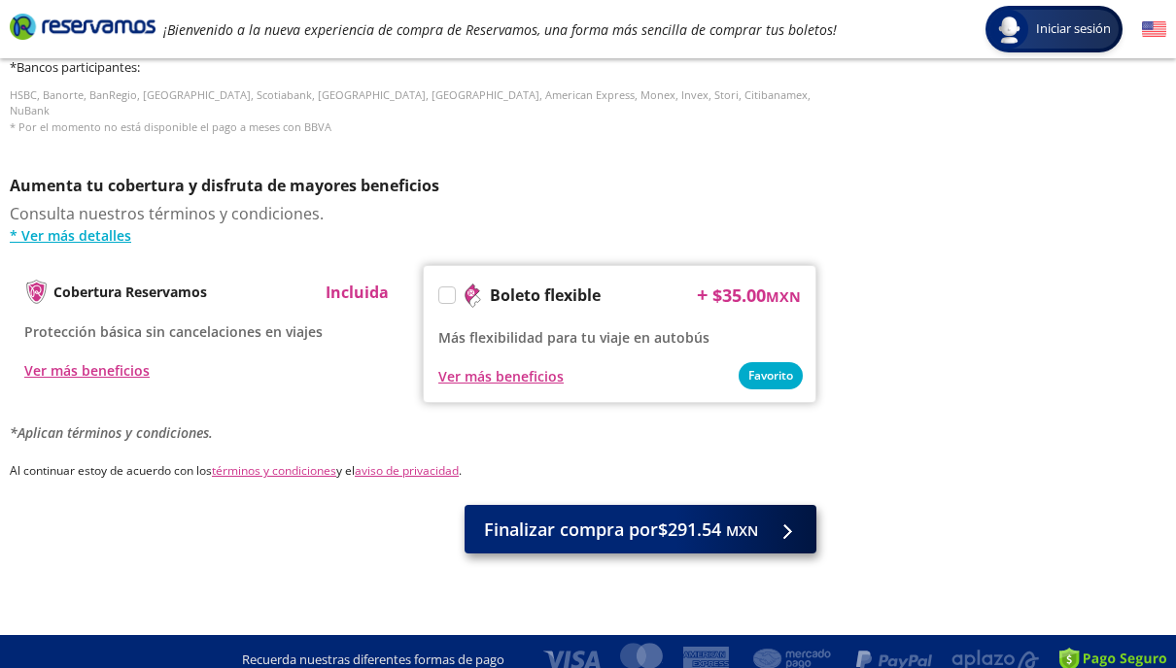
type input "[PERSON_NAME] [PERSON_NAME]"
click at [650, 517] on span "Finalizar compra por $291.54 MXN" at bounding box center [621, 530] width 274 height 26
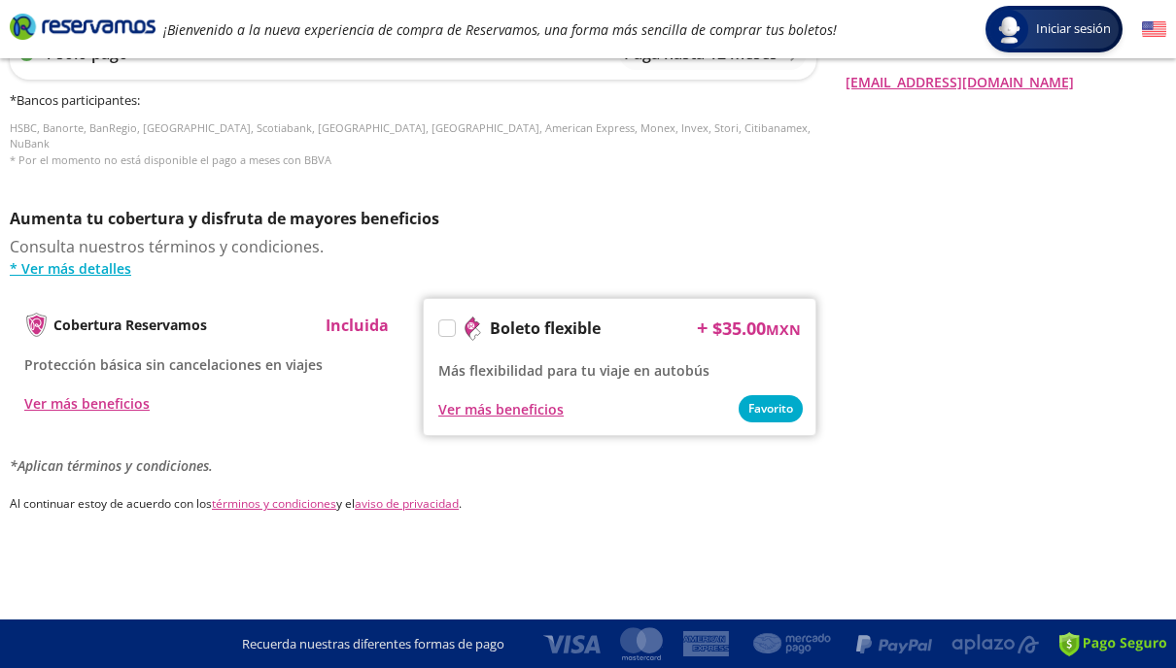
scroll to position [0, 0]
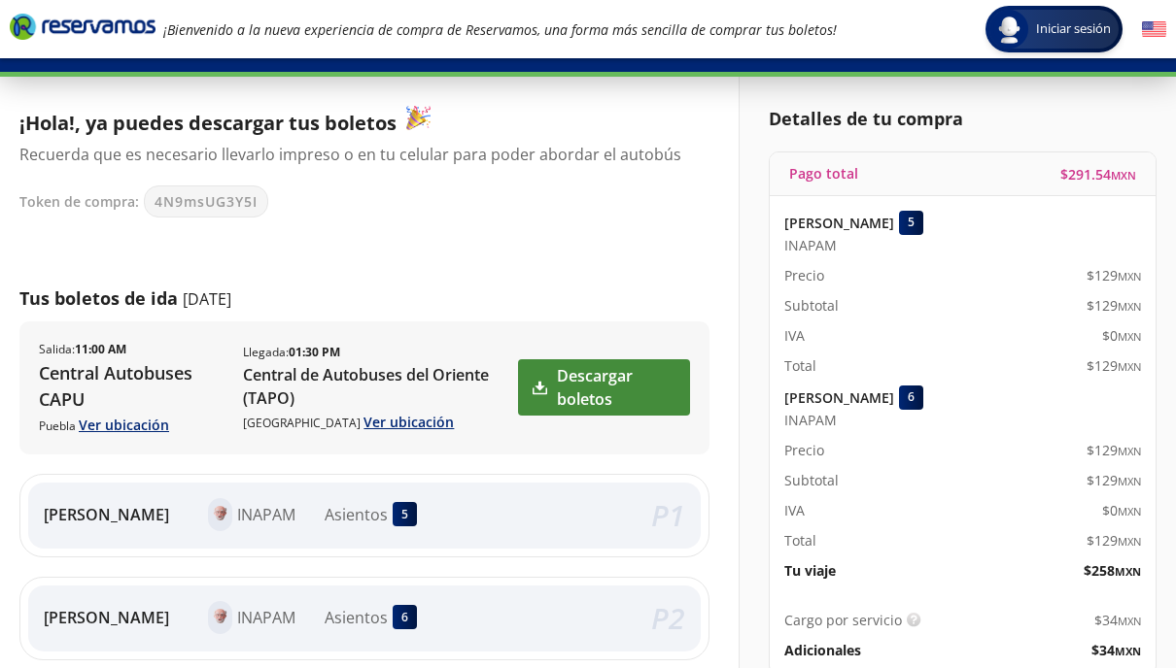
scroll to position [64, 0]
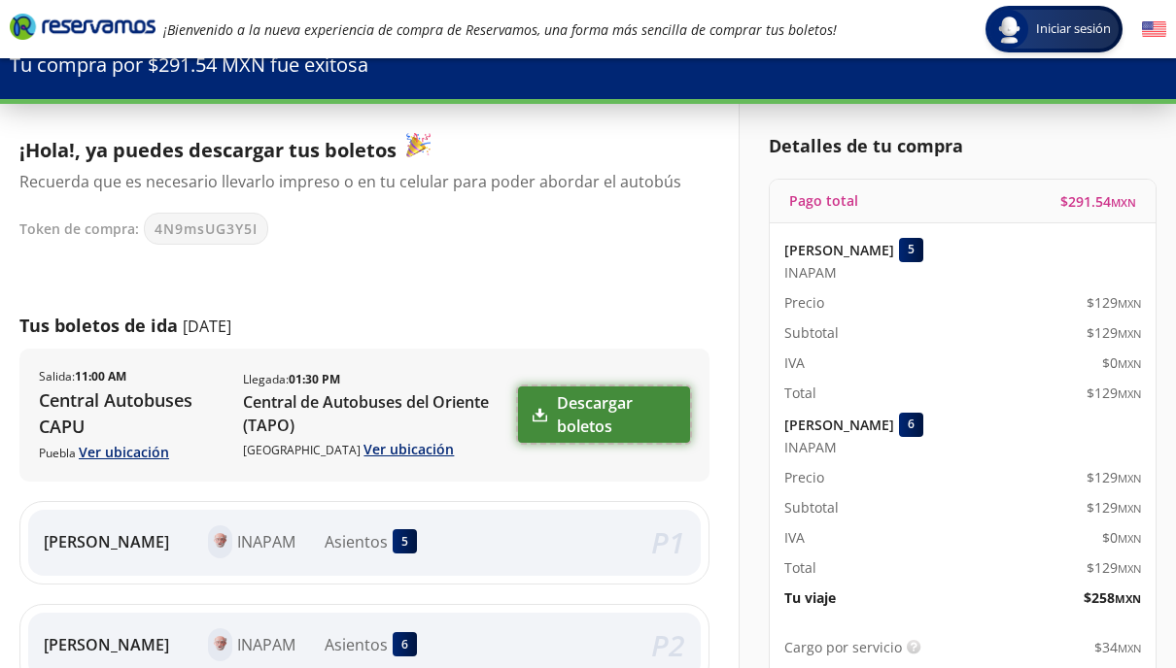
click at [592, 421] on link "Descargar boletos" at bounding box center [604, 415] width 172 height 56
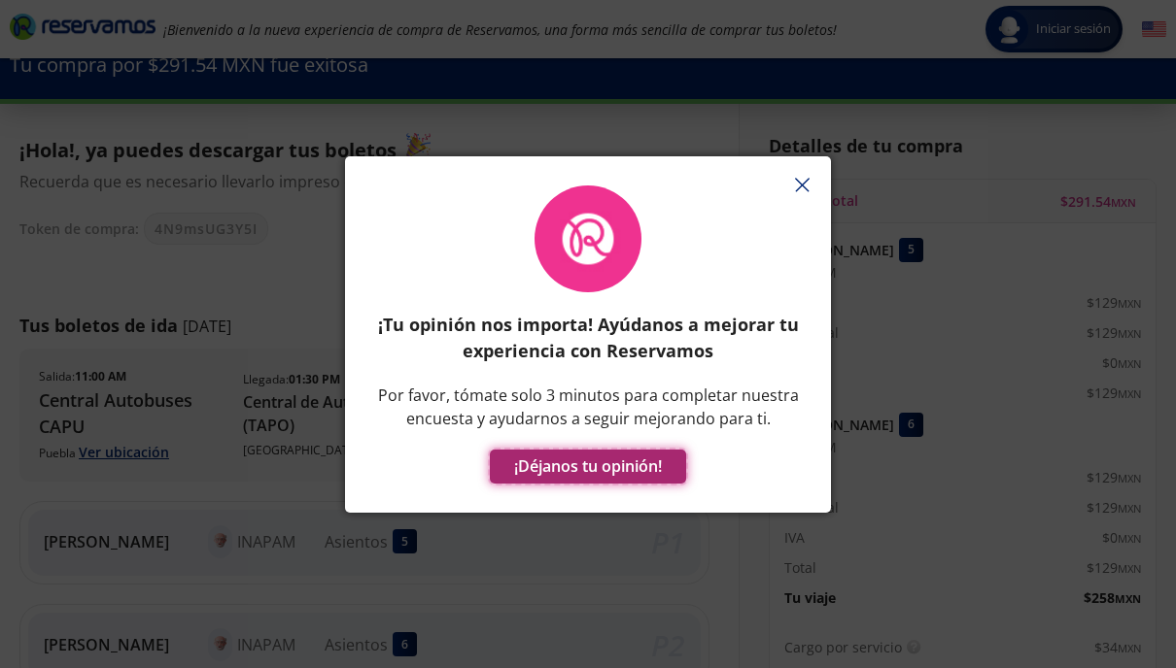
click at [561, 471] on button "¡Déjanos tu opinión!" at bounding box center [588, 467] width 196 height 34
